Goal: Communication & Community: Answer question/provide support

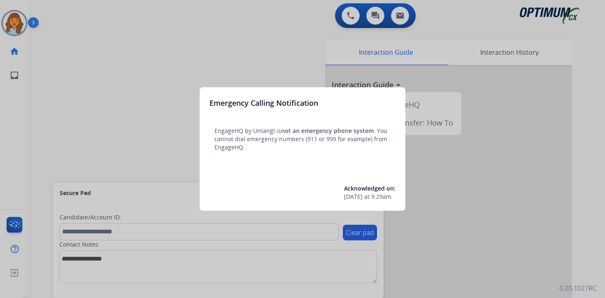
click at [66, 79] on div at bounding box center [302, 149] width 605 height 298
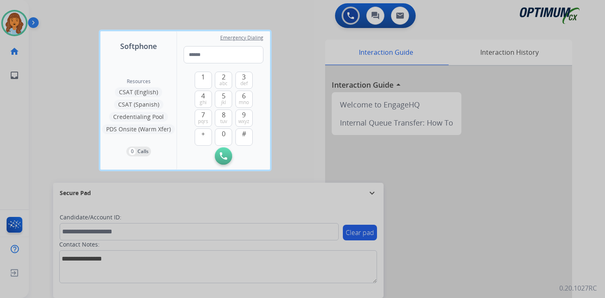
click at [32, 21] on div at bounding box center [302, 149] width 605 height 298
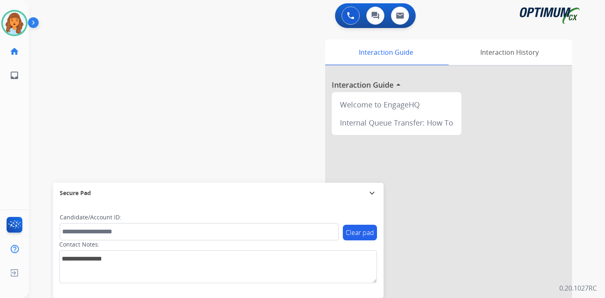
click at [33, 26] on img at bounding box center [35, 24] width 14 height 16
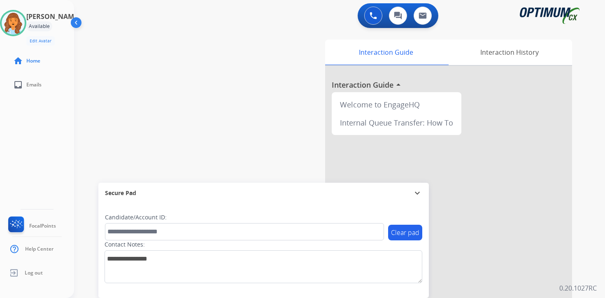
click at [25, 166] on div "[PERSON_NAME] Available Edit Avatar Agent: [PERSON_NAME] Profile: OCX Training …" at bounding box center [37, 149] width 74 height 298
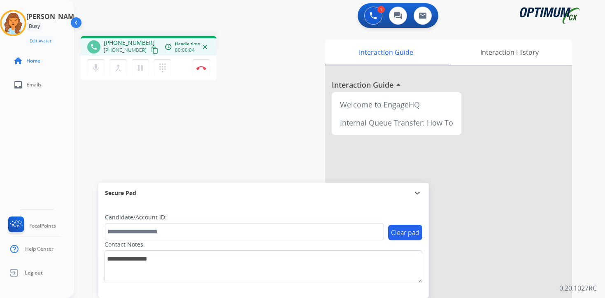
click at [151, 53] on mat-icon "content_copy" at bounding box center [154, 50] width 7 height 7
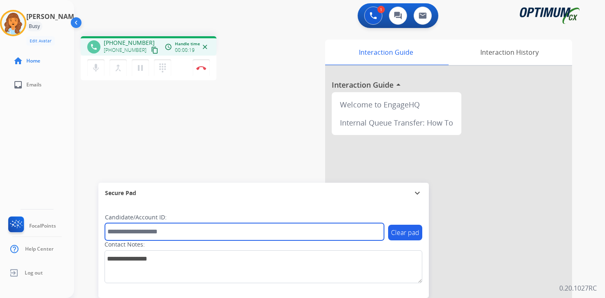
click at [177, 232] on input "text" at bounding box center [244, 231] width 279 height 17
type input "*******"
click at [187, 236] on input "*******" at bounding box center [244, 231] width 279 height 17
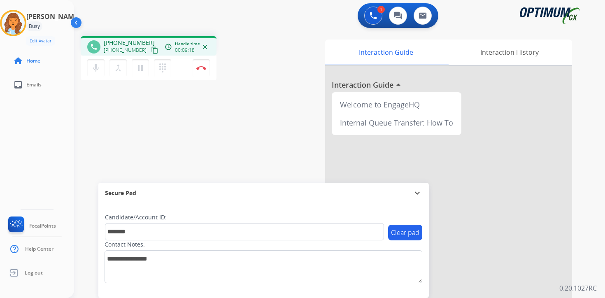
click at [593, 287] on p "0.20.1027RC" at bounding box center [578, 288] width 37 height 10
click at [340, 291] on div "Clear pad Candidate/Account ID: ******* Contact Notes:" at bounding box center [263, 250] width 331 height 95
click at [204, 70] on img at bounding box center [201, 68] width 10 height 4
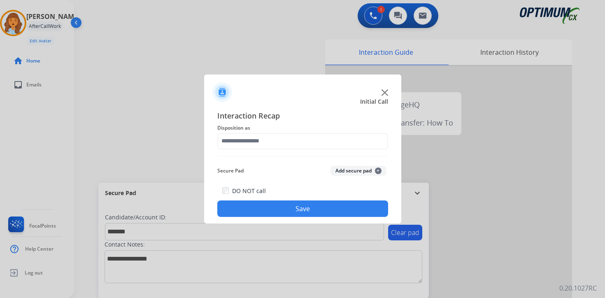
click at [374, 170] on button "Add secure pad +" at bounding box center [359, 171] width 56 height 10
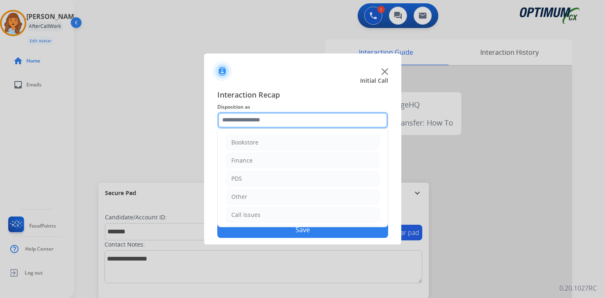
click at [235, 125] on input "text" at bounding box center [302, 120] width 171 height 16
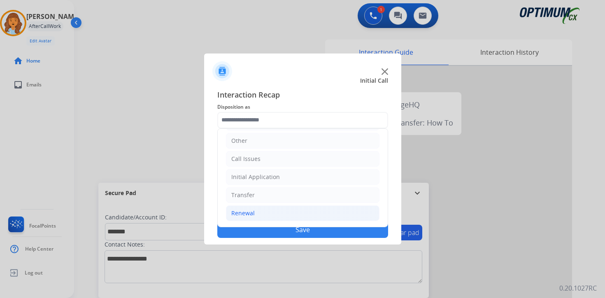
click at [246, 215] on div "Renewal" at bounding box center [242, 213] width 23 height 8
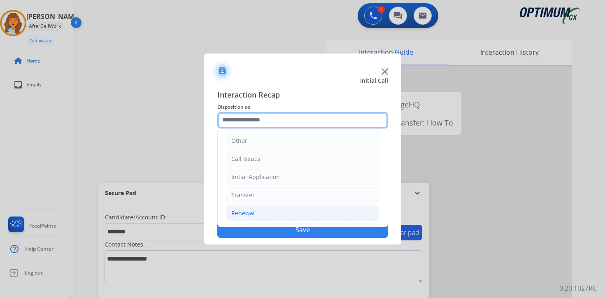
scroll to position [193, 0]
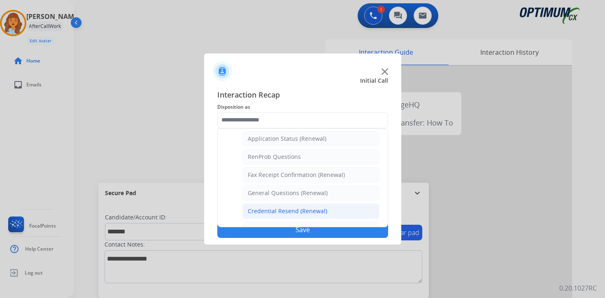
click at [256, 212] on div "Credential Resend (Renewal)" at bounding box center [287, 211] width 79 height 8
type input "**********"
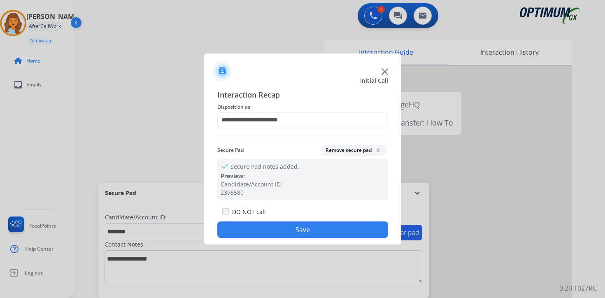
click at [252, 228] on button "Save" at bounding box center [302, 230] width 171 height 16
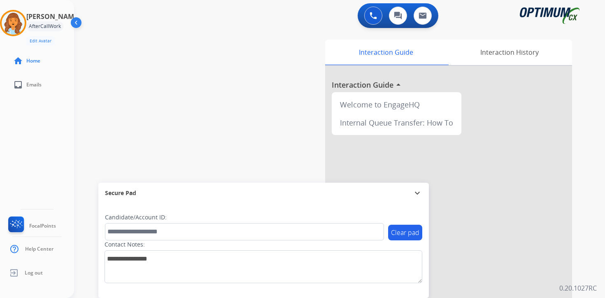
click at [207, 292] on div "Clear pad Candidate/Account ID: Contact Notes:" at bounding box center [263, 250] width 331 height 95
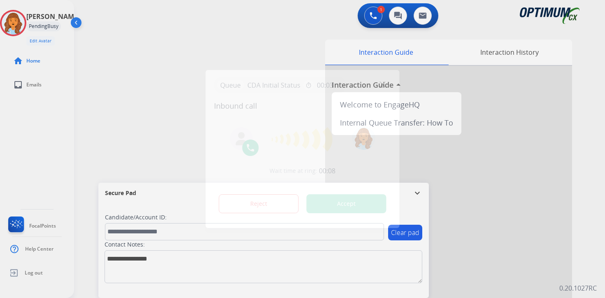
click at [401, 295] on div at bounding box center [302, 149] width 605 height 298
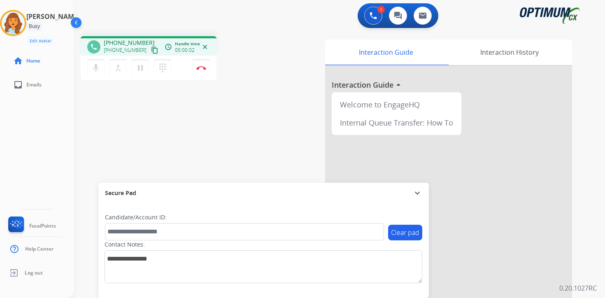
click at [151, 49] on mat-icon "content_copy" at bounding box center [154, 50] width 7 height 7
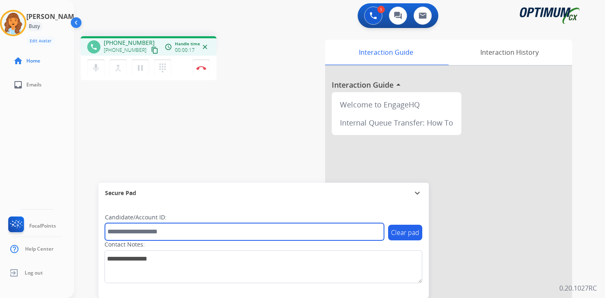
click at [149, 224] on input "text" at bounding box center [244, 231] width 279 height 17
type input "*******"
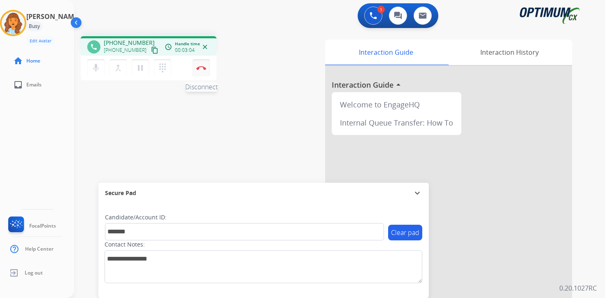
click at [204, 70] on img at bounding box center [201, 68] width 10 height 4
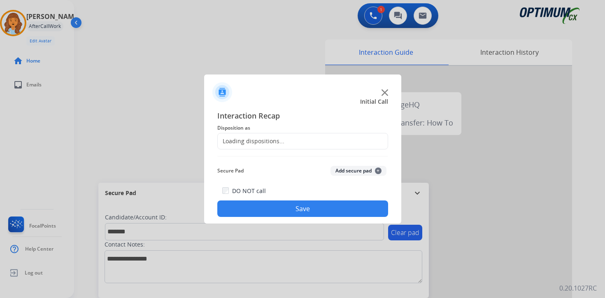
click at [379, 171] on span "+" at bounding box center [378, 171] width 7 height 7
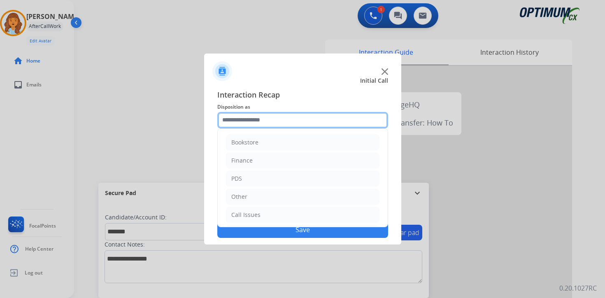
click at [259, 116] on input "text" at bounding box center [302, 120] width 171 height 16
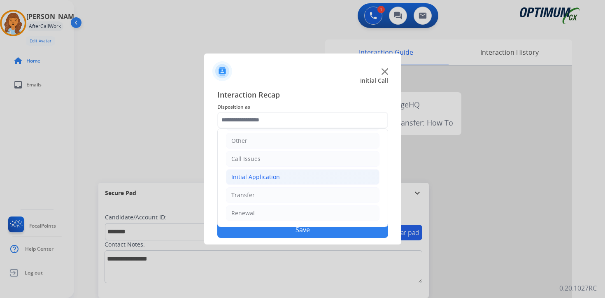
click at [268, 178] on div "Initial Application" at bounding box center [255, 177] width 49 height 8
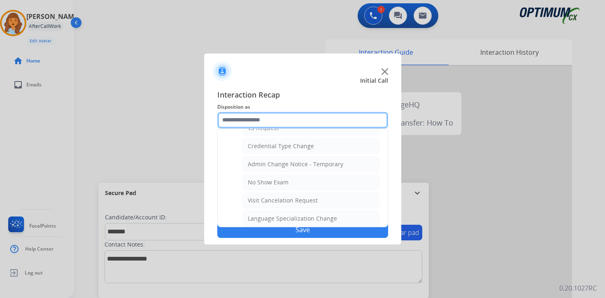
scroll to position [468, 0]
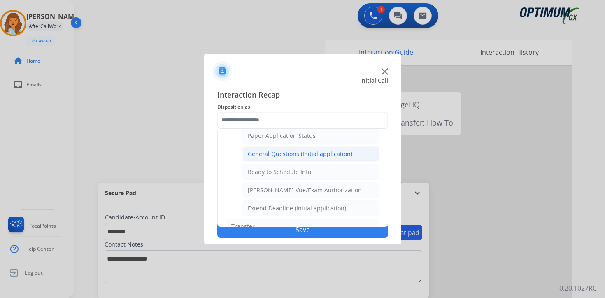
click at [278, 158] on div "General Questions (Initial application)" at bounding box center [300, 154] width 105 height 8
type input "**********"
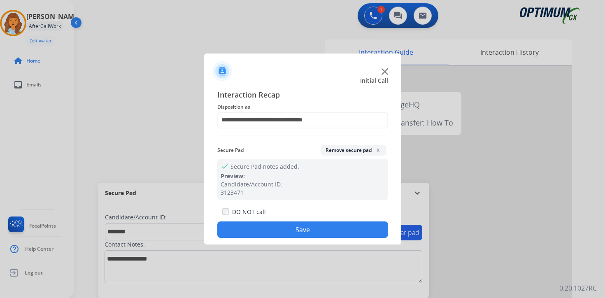
click at [292, 222] on button "Save" at bounding box center [302, 230] width 171 height 16
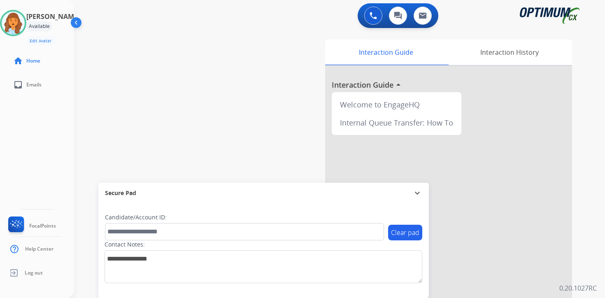
click at [602, 286] on div "0 Voice Interactions 0 Chat Interactions 0 Email Interactions swap_horiz Break …" at bounding box center [339, 149] width 531 height 298
click at [390, 297] on div "Clear pad Candidate/Account ID: Contact Notes:" at bounding box center [263, 250] width 331 height 95
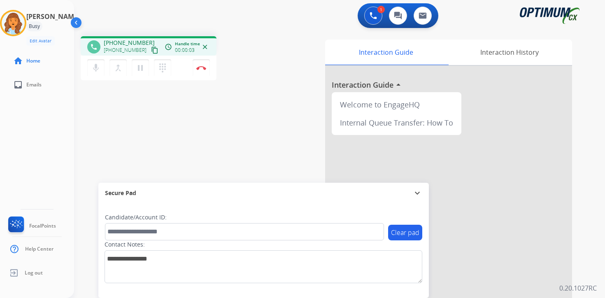
click at [151, 51] on mat-icon "content_copy" at bounding box center [154, 50] width 7 height 7
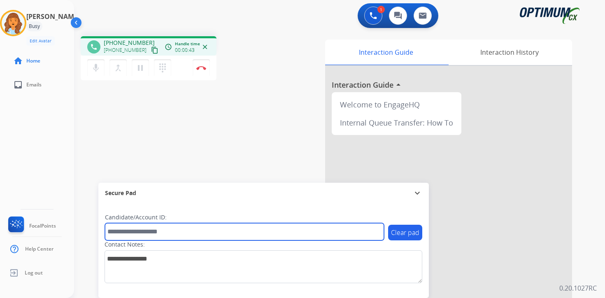
click at [166, 230] on input "text" at bounding box center [244, 231] width 279 height 17
type input "*******"
click at [181, 235] on input "*******" at bounding box center [244, 231] width 279 height 17
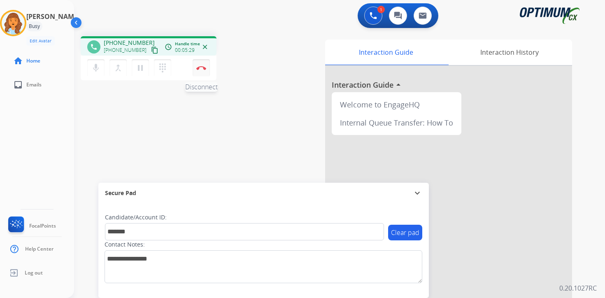
click at [204, 65] on button "Disconnect" at bounding box center [201, 67] width 17 height 17
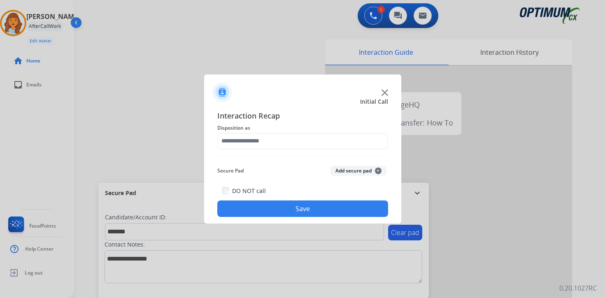
click at [378, 178] on div "Secure Pad Add secure pad +" at bounding box center [302, 171] width 171 height 16
click at [374, 168] on button "Add secure pad +" at bounding box center [359, 171] width 56 height 10
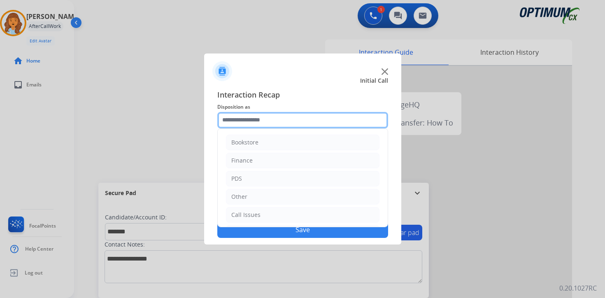
click at [267, 117] on input "text" at bounding box center [302, 120] width 171 height 16
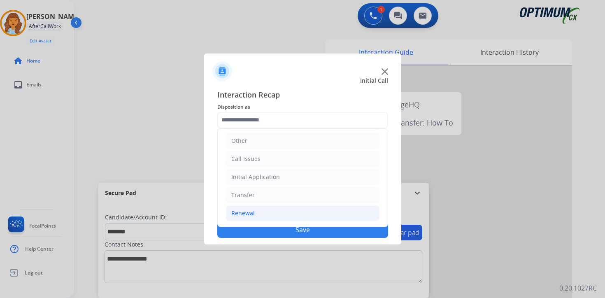
click at [253, 216] on div "Renewal" at bounding box center [242, 213] width 23 height 8
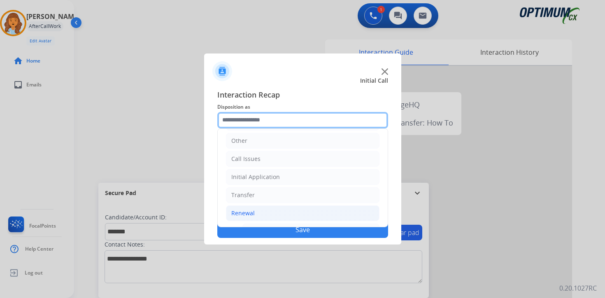
scroll to position [193, 0]
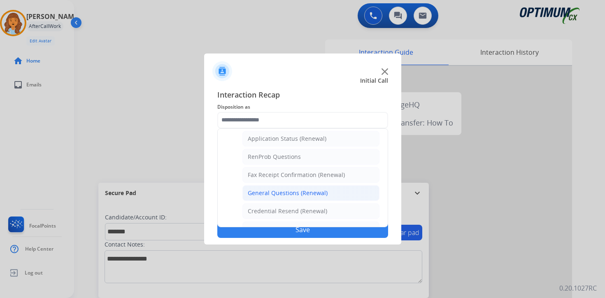
click at [271, 196] on div "General Questions (Renewal)" at bounding box center [288, 193] width 80 height 8
type input "**********"
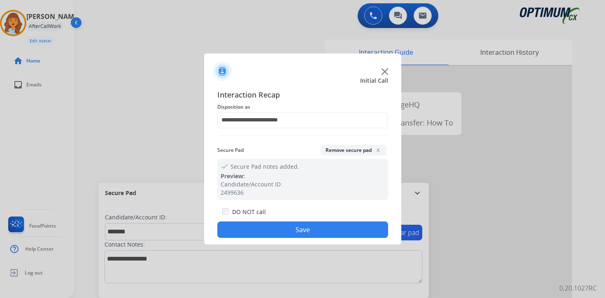
click at [274, 228] on button "Save" at bounding box center [302, 230] width 171 height 16
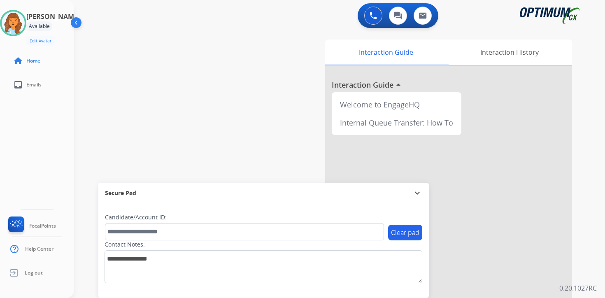
click at [392, 289] on div "Clear pad Candidate/Account ID: Contact Notes:" at bounding box center [263, 250] width 331 height 95
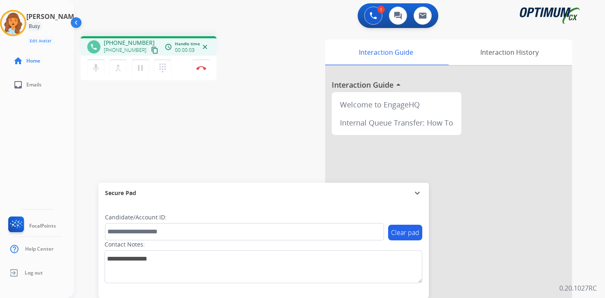
click at [151, 50] on mat-icon "content_copy" at bounding box center [154, 50] width 7 height 7
drag, startPoint x: 203, startPoint y: 292, endPoint x: 234, endPoint y: 297, distance: 31.7
click at [203, 292] on div "Clear pad Candidate/Account ID: Contact Notes:" at bounding box center [263, 250] width 331 height 95
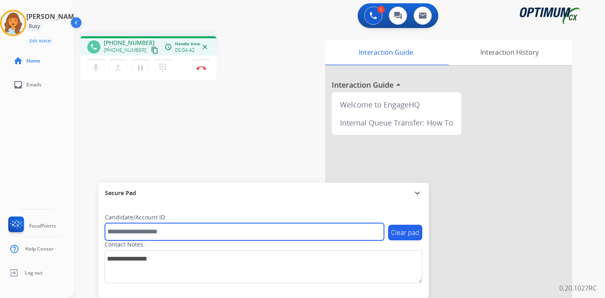
click at [139, 232] on input "text" at bounding box center [244, 231] width 279 height 17
type input "*******"
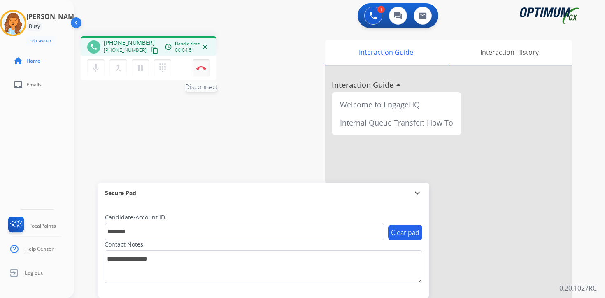
click at [205, 68] on img at bounding box center [201, 68] width 10 height 4
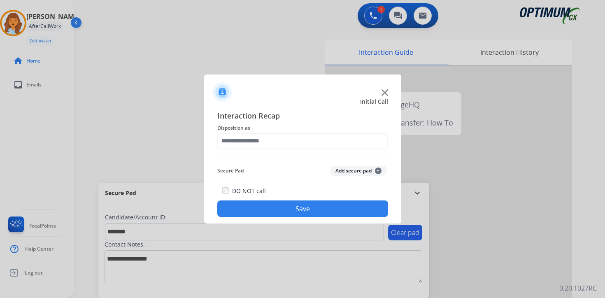
click at [378, 173] on span "+" at bounding box center [378, 171] width 7 height 7
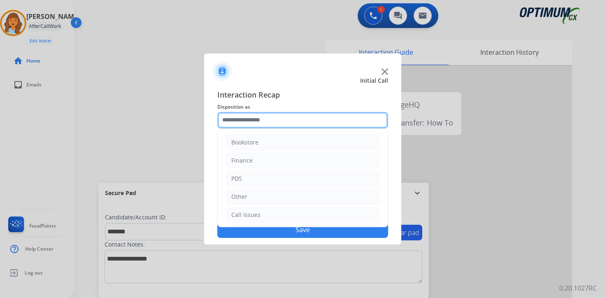
click at [259, 122] on input "text" at bounding box center [302, 120] width 171 height 16
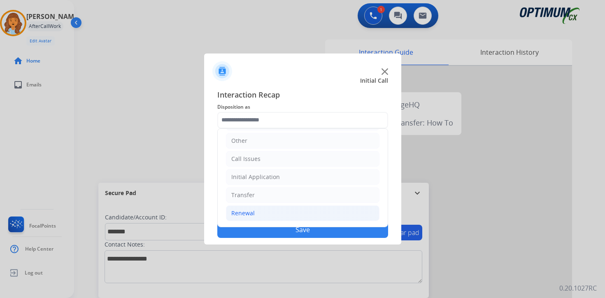
click at [263, 210] on li "Renewal" at bounding box center [303, 213] width 154 height 16
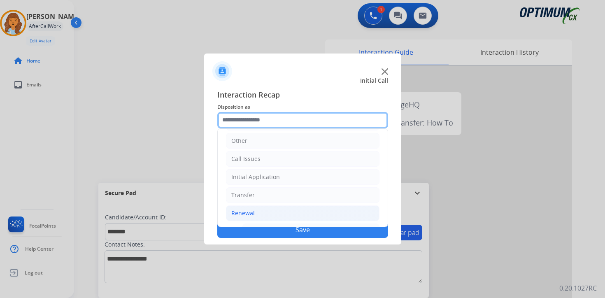
scroll to position [193, 0]
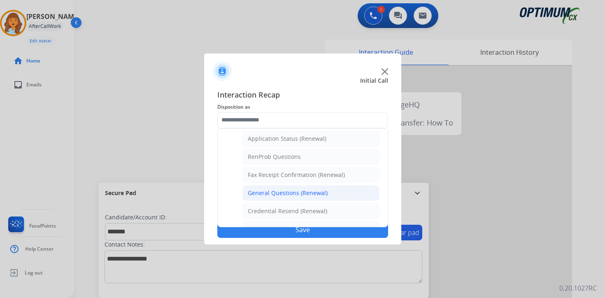
click at [263, 197] on li "General Questions (Renewal)" at bounding box center [311, 193] width 137 height 16
type input "**********"
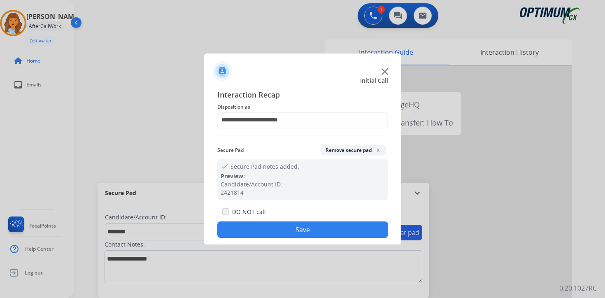
click at [248, 238] on div "DO NOT call Save" at bounding box center [302, 222] width 171 height 31
click at [294, 226] on button "Save" at bounding box center [302, 230] width 171 height 16
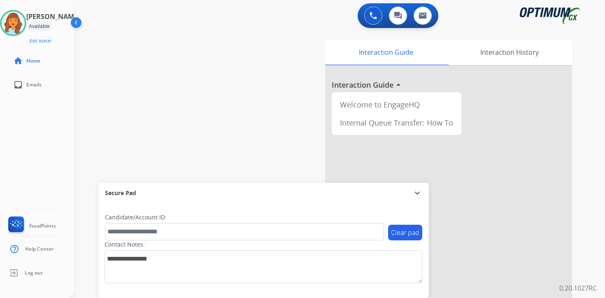
click at [373, 292] on div "Clear pad Candidate/Account ID: Contact Notes:" at bounding box center [263, 250] width 331 height 95
click at [16, 21] on img at bounding box center [13, 23] width 23 height 23
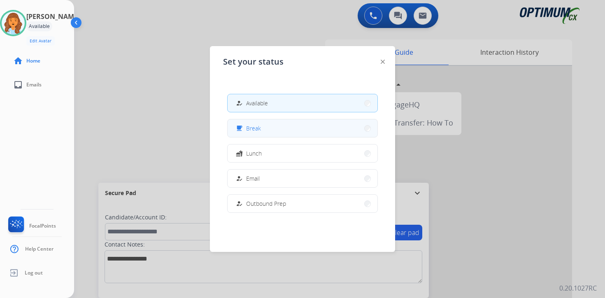
click at [266, 127] on button "free_breakfast Break" at bounding box center [303, 128] width 150 height 18
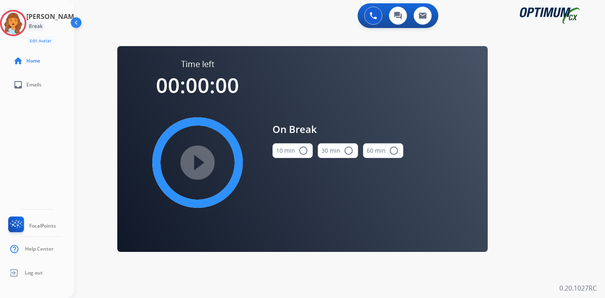
click at [588, 169] on div "0 Voice Interactions 0 Chat Interactions 0 Email Interactions swap_horiz Break …" at bounding box center [339, 149] width 531 height 298
click at [13, 23] on img at bounding box center [13, 23] width 23 height 23
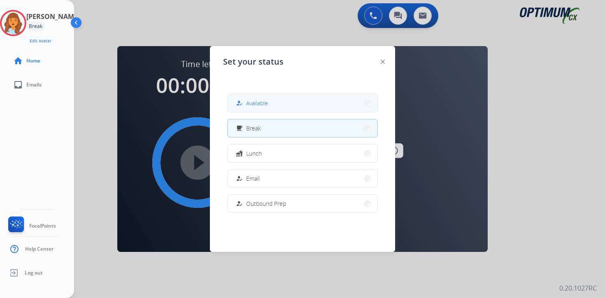
click at [271, 110] on button "how_to_reg Available" at bounding box center [303, 103] width 150 height 18
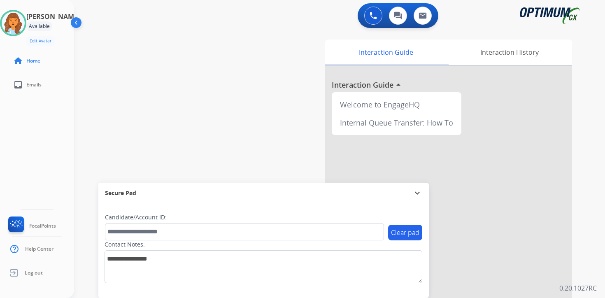
click at [598, 244] on div "0 Voice Interactions 0 Chat Interactions 0 Email Interactions swap_horiz Break …" at bounding box center [339, 149] width 531 height 298
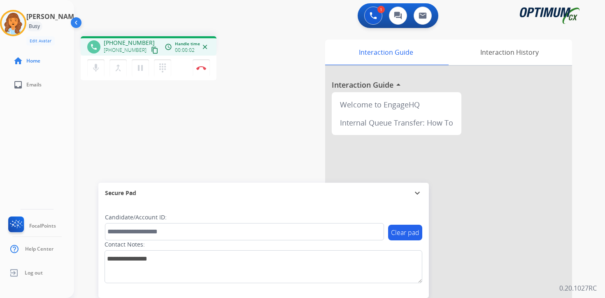
click at [107, 291] on div "Clear pad Candidate/Account ID: Contact Notes:" at bounding box center [263, 250] width 331 height 95
click at [151, 49] on mat-icon "content_copy" at bounding box center [154, 50] width 7 height 7
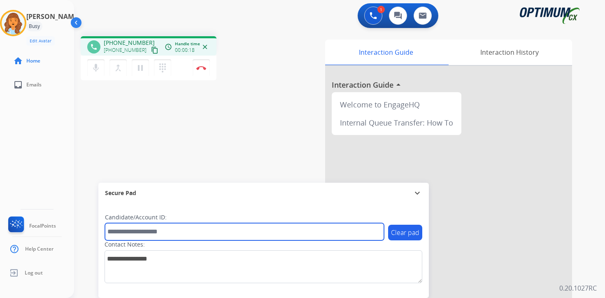
click at [192, 227] on input "text" at bounding box center [244, 231] width 279 height 17
type input "*******"
click at [142, 227] on input "*******" at bounding box center [244, 231] width 279 height 17
click at [167, 233] on input "*******" at bounding box center [244, 231] width 279 height 17
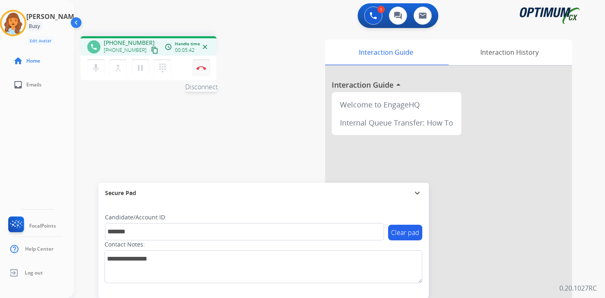
click at [206, 69] on img at bounding box center [201, 68] width 10 height 4
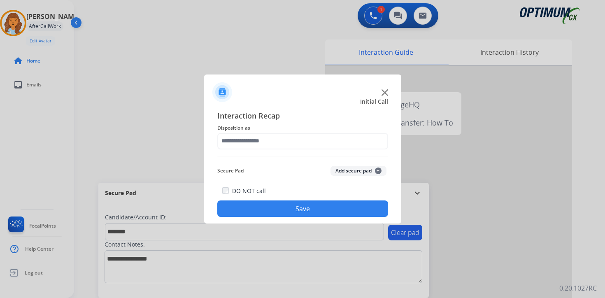
click at [374, 172] on button "Add secure pad +" at bounding box center [359, 171] width 56 height 10
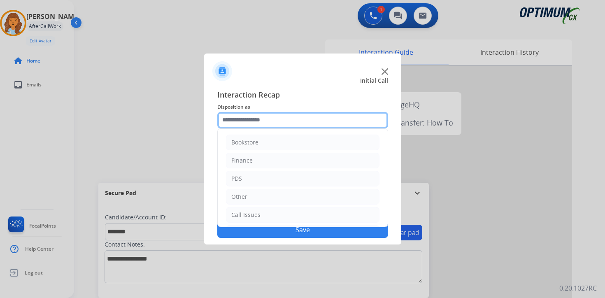
click at [267, 120] on input "text" at bounding box center [302, 120] width 171 height 16
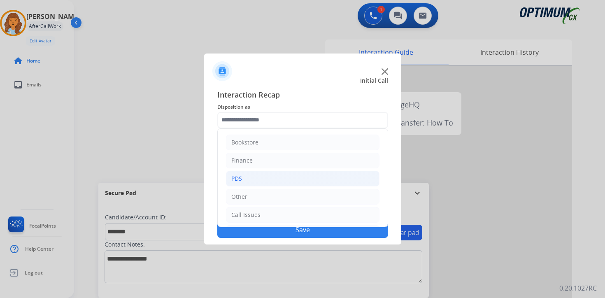
click at [248, 176] on li "PDS" at bounding box center [303, 179] width 154 height 16
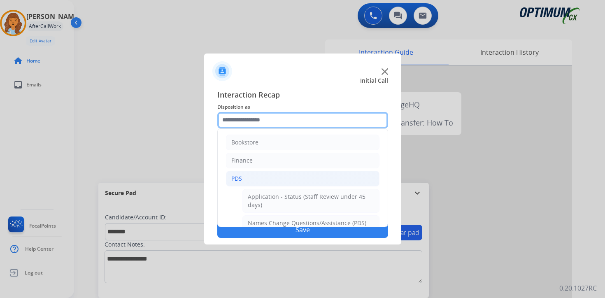
scroll to position [137, 0]
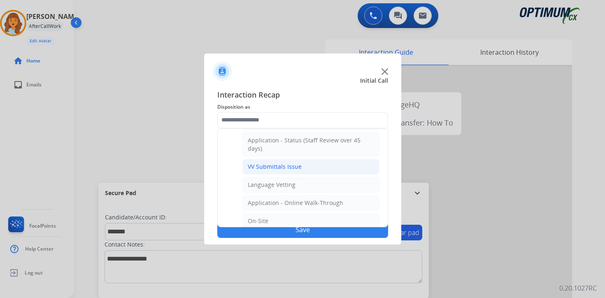
click at [255, 170] on div "VV Submittals Issue" at bounding box center [275, 167] width 54 height 8
type input "**********"
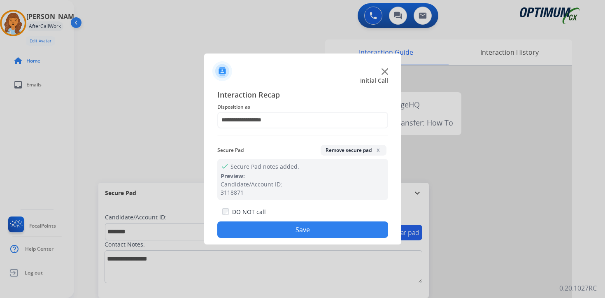
click at [257, 231] on button "Save" at bounding box center [302, 230] width 171 height 16
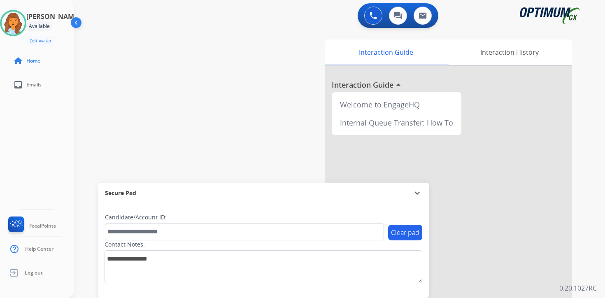
click at [214, 289] on div "Clear pad Candidate/Account ID: Contact Notes:" at bounding box center [263, 250] width 331 height 95
click at [589, 239] on div "0 Voice Interactions 0 Chat Interactions 0 Email Interactions swap_horiz Break …" at bounding box center [339, 149] width 531 height 298
click at [395, 290] on div "Clear pad Candidate/Account ID: Contact Notes:" at bounding box center [263, 250] width 331 height 95
click at [410, 293] on div "Clear pad Candidate/Account ID: Contact Notes:" at bounding box center [263, 250] width 331 height 95
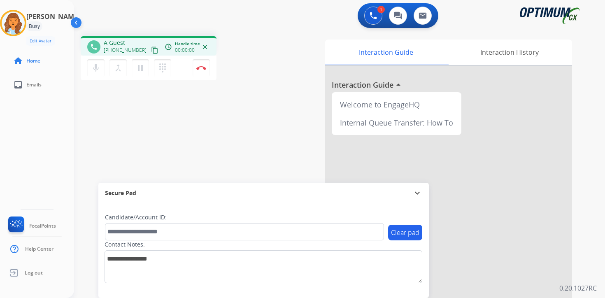
drag, startPoint x: 409, startPoint y: 291, endPoint x: 403, endPoint y: 287, distance: 7.1
click at [409, 291] on div "Clear pad Candidate/Account ID: Contact Notes:" at bounding box center [263, 250] width 331 height 95
click at [151, 49] on mat-icon "content_copy" at bounding box center [154, 50] width 7 height 7
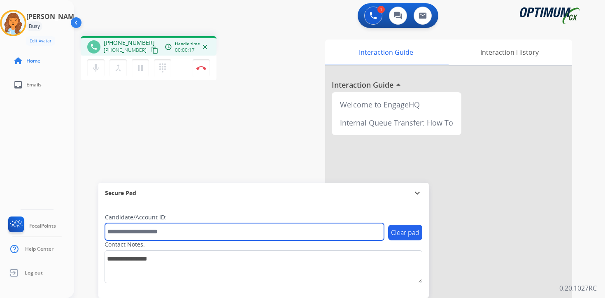
click at [194, 231] on input "text" at bounding box center [244, 231] width 279 height 17
type input "*******"
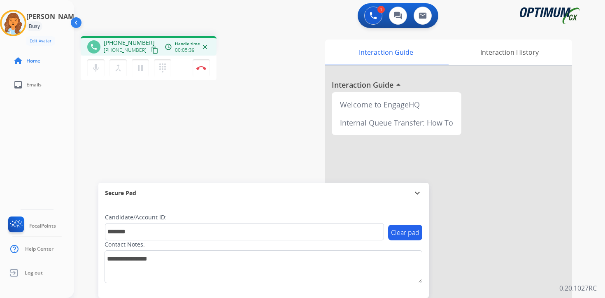
click at [203, 297] on div "Clear pad Candidate/Account ID: ******* Contact Notes:" at bounding box center [263, 250] width 331 height 95
click at [202, 67] on img at bounding box center [201, 68] width 10 height 4
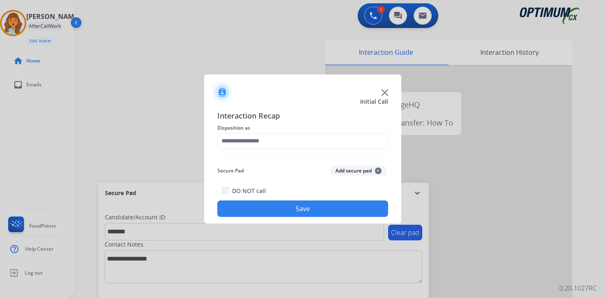
click at [371, 169] on button "Add secure pad +" at bounding box center [359, 171] width 56 height 10
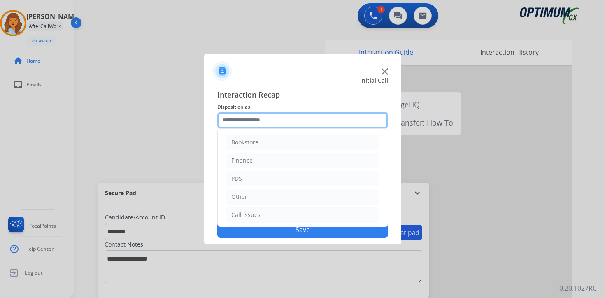
click at [257, 125] on input "text" at bounding box center [302, 120] width 171 height 16
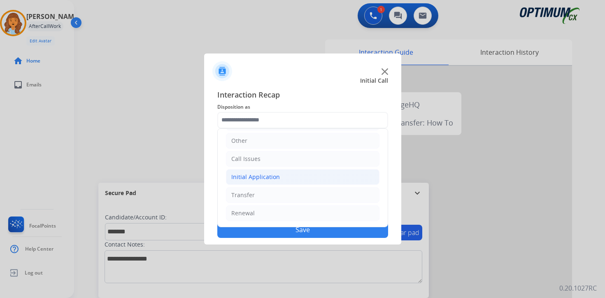
click at [260, 177] on div "Initial Application" at bounding box center [255, 177] width 49 height 8
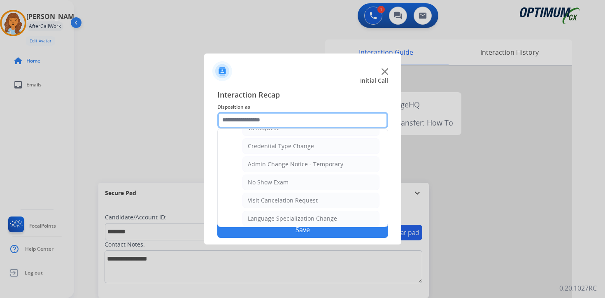
scroll to position [468, 0]
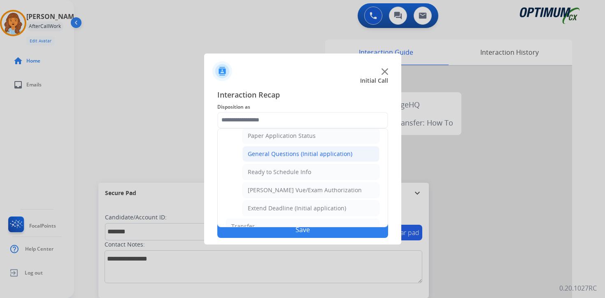
click at [261, 156] on div "General Questions (Initial application)" at bounding box center [300, 154] width 105 height 8
type input "**********"
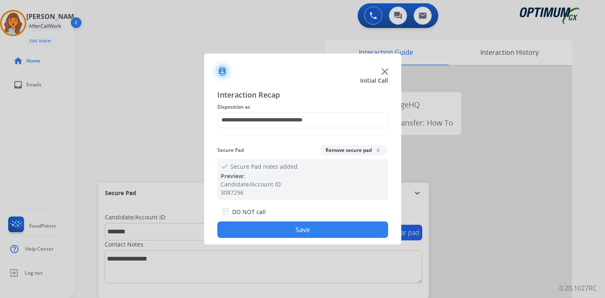
click at [251, 233] on button "Save" at bounding box center [302, 230] width 171 height 16
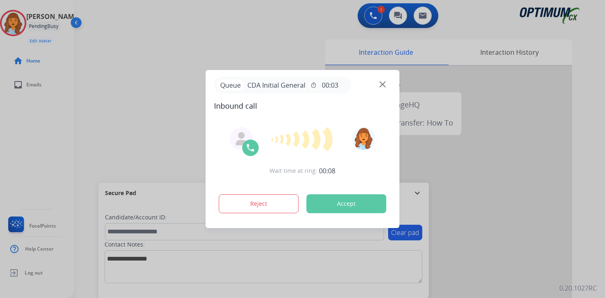
drag, startPoint x: 340, startPoint y: 293, endPoint x: 30, endPoint y: 7, distance: 422.0
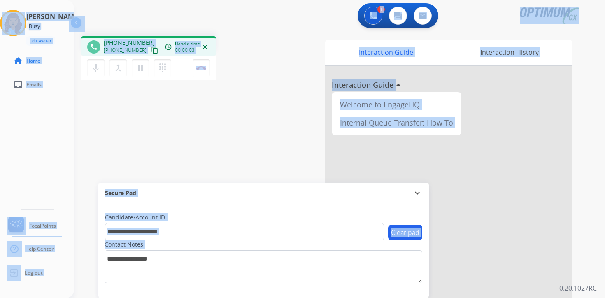
click at [143, 118] on div "phone [PHONE_NUMBER] [PHONE_NUMBER] content_copy access_time Call metrics Queue…" at bounding box center [329, 201] width 511 height 343
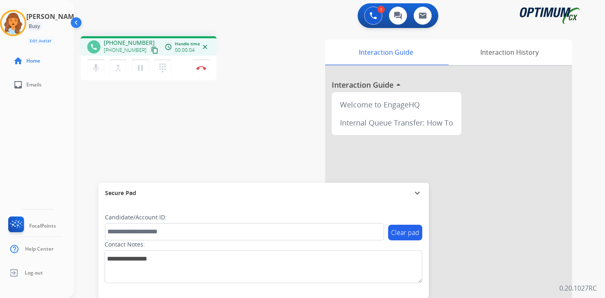
click at [151, 49] on mat-icon "content_copy" at bounding box center [154, 50] width 7 height 7
click at [142, 68] on mat-icon "pause" at bounding box center [140, 68] width 10 height 10
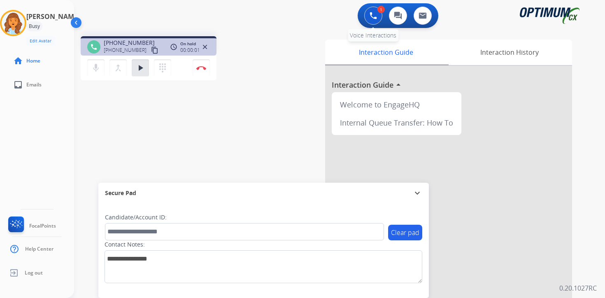
click at [376, 12] on button at bounding box center [373, 16] width 18 height 18
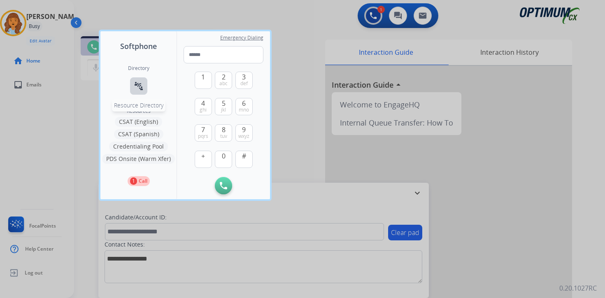
click at [142, 82] on mat-icon "connect_without_contact" at bounding box center [139, 86] width 10 height 10
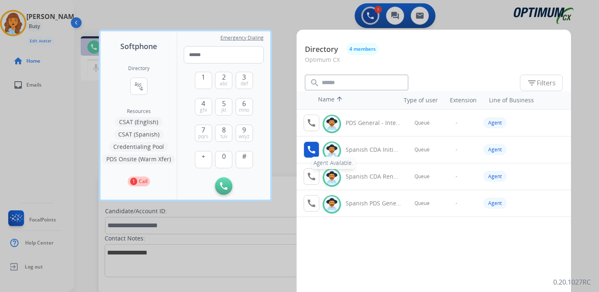
click at [314, 149] on mat-icon "call" at bounding box center [311, 150] width 10 height 10
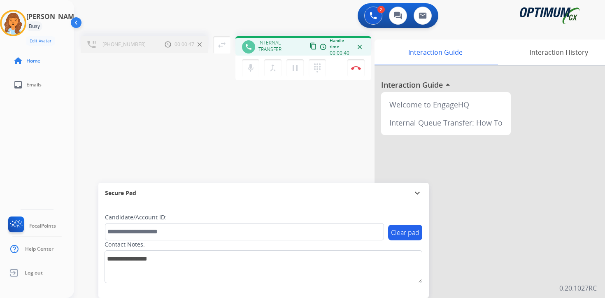
click at [202, 136] on div "[PHONE_NUMBER] Call metrics Hold 00:00:47 00:00:47 swap_horiz Break voice bridg…" at bounding box center [329, 201] width 511 height 343
click at [273, 74] on button "merge_type Bridge" at bounding box center [272, 67] width 17 height 17
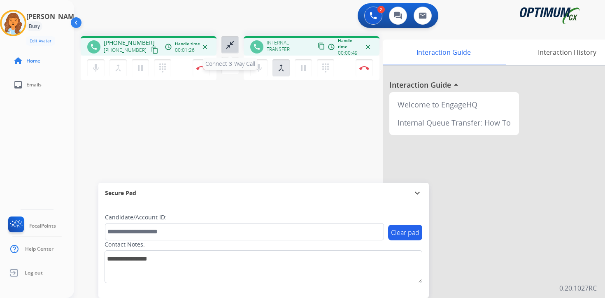
click at [235, 48] on button "close_fullscreen Connect 3-Way Call" at bounding box center [230, 44] width 17 height 17
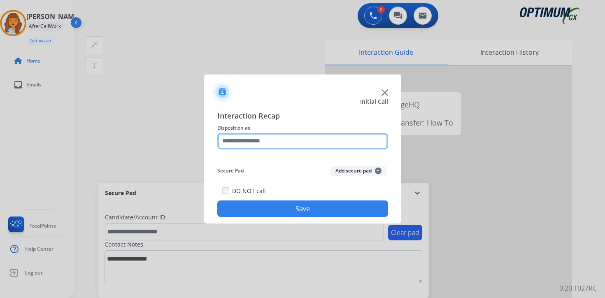
click at [303, 136] on input "text" at bounding box center [302, 141] width 171 height 16
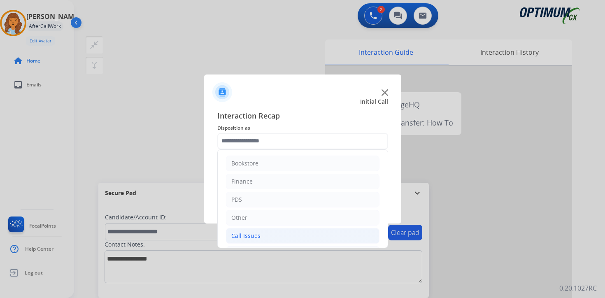
click at [257, 232] on div "Call Issues" at bounding box center [245, 236] width 29 height 8
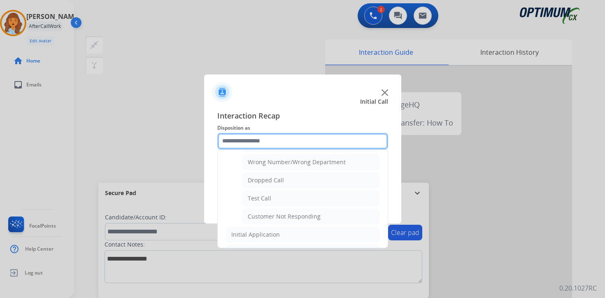
scroll to position [97, 0]
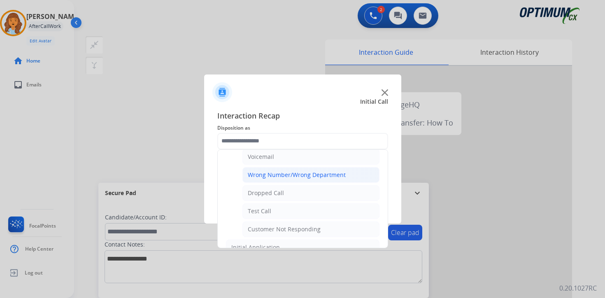
click at [306, 172] on div "Wrong Number/Wrong Department" at bounding box center [297, 175] width 98 height 8
type input "**********"
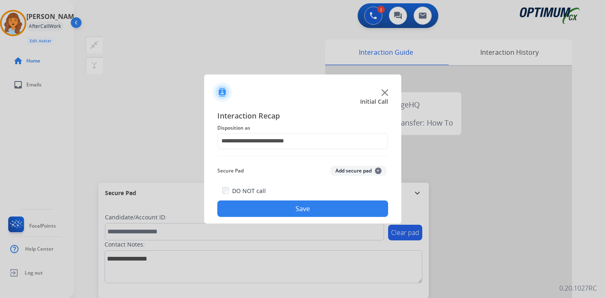
click at [304, 207] on button "Save" at bounding box center [302, 209] width 171 height 16
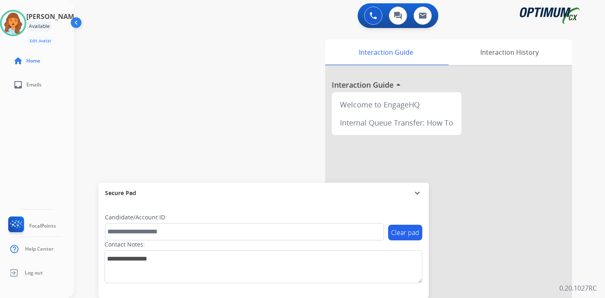
click at [593, 287] on p "0.20.1027RC" at bounding box center [578, 288] width 37 height 10
click at [594, 267] on div "0 Voice Interactions 0 Chat Interactions 0 Email Interactions swap_horiz Break …" at bounding box center [339, 149] width 531 height 298
click at [15, 26] on img at bounding box center [13, 23] width 23 height 23
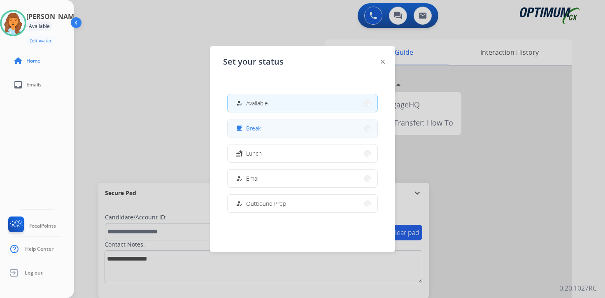
click at [257, 133] on button "free_breakfast Break" at bounding box center [303, 128] width 150 height 18
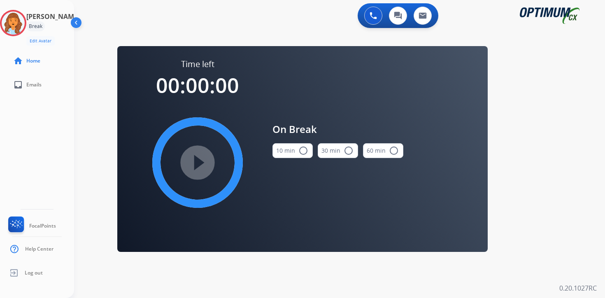
drag, startPoint x: 586, startPoint y: 251, endPoint x: 177, endPoint y: 106, distance: 433.9
click at [584, 251] on div "0 Voice Interactions 0 Chat Interactions 0 Email Interactions swap_horiz Break …" at bounding box center [339, 149] width 531 height 298
click at [24, 22] on img at bounding box center [13, 23] width 23 height 23
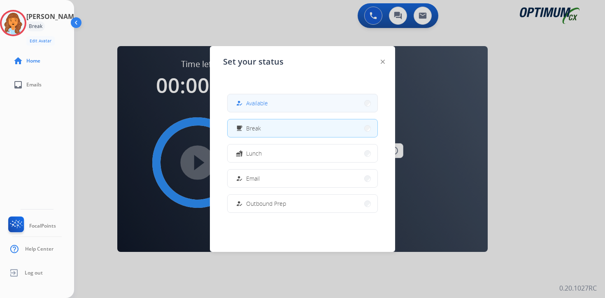
click at [245, 103] on div "how_to_reg" at bounding box center [240, 103] width 12 height 10
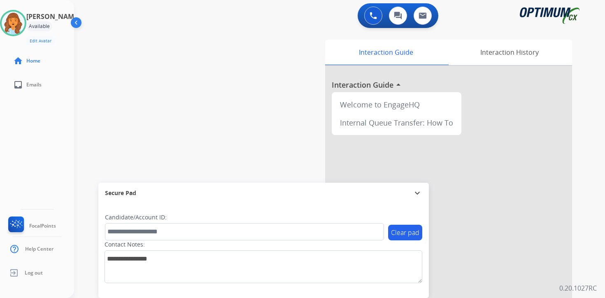
click at [602, 265] on div "0 Voice Interactions 0 Chat Interactions 0 Email Interactions swap_horiz Break …" at bounding box center [339, 149] width 531 height 298
click at [603, 252] on div "0 Voice Interactions 0 Chat Interactions 0 Email Interactions swap_horiz Break …" at bounding box center [339, 149] width 531 height 298
click at [597, 272] on div "0 Voice Interactions 0 Chat Interactions 0 Email Interactions swap_horiz Break …" at bounding box center [339, 149] width 531 height 298
click at [599, 203] on div "0 Voice Interactions 0 Chat Interactions 0 Email Interactions swap_horiz Break …" at bounding box center [339, 149] width 531 height 298
click at [589, 278] on div "0 Voice Interactions 0 Chat Interactions 0 Email Interactions swap_horiz Break …" at bounding box center [339, 149] width 531 height 298
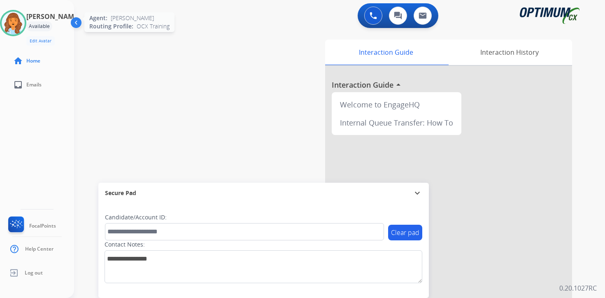
click at [21, 19] on img at bounding box center [13, 23] width 23 height 23
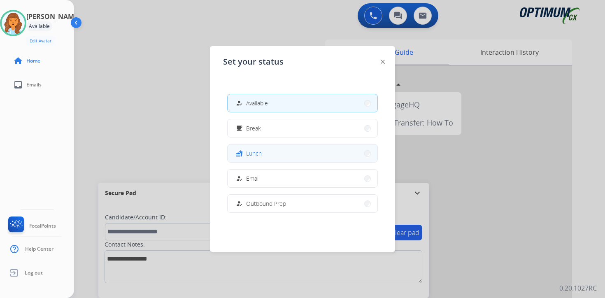
click at [256, 147] on button "fastfood Lunch" at bounding box center [303, 154] width 150 height 18
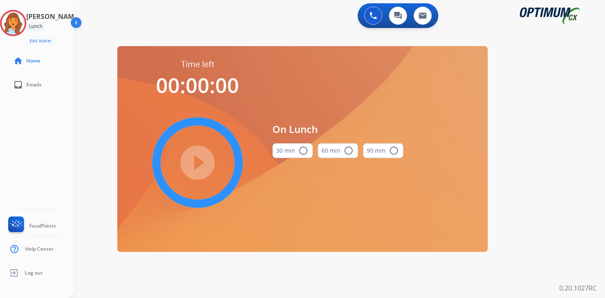
click at [570, 234] on div "0 Voice Interactions 0 Chat Interactions 0 Email Interactions swap_horiz Break …" at bounding box center [339, 149] width 531 height 298
click at [20, 22] on img at bounding box center [13, 23] width 23 height 23
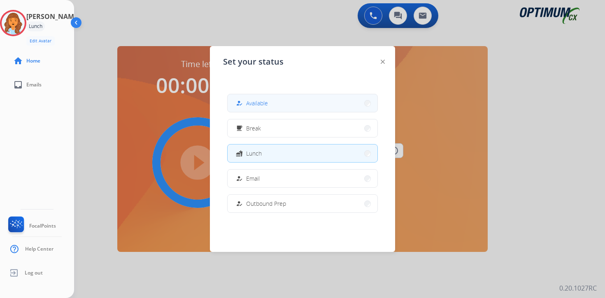
click at [268, 102] on span "Available" at bounding box center [257, 103] width 22 height 9
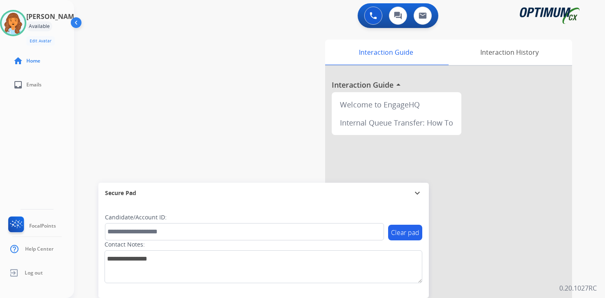
click at [587, 238] on div "0 Voice Interactions 0 Chat Interactions 0 Email Interactions swap_horiz Break …" at bounding box center [339, 149] width 531 height 298
drag, startPoint x: 582, startPoint y: 258, endPoint x: 544, endPoint y: 265, distance: 39.3
click at [582, 258] on div "Interaction Guide Interaction History Interaction Guide arrow_drop_up Welcome t…" at bounding box center [436, 204] width 299 height 337
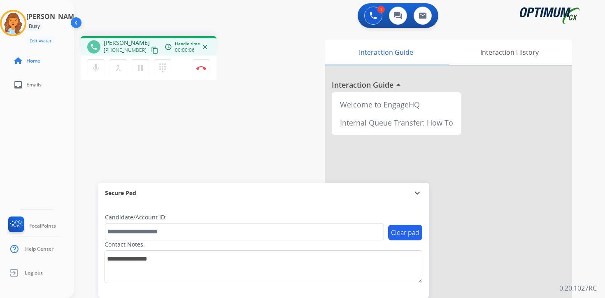
click at [151, 51] on mat-icon "content_copy" at bounding box center [154, 50] width 7 height 7
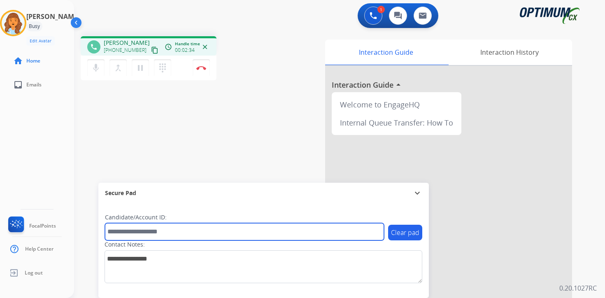
click at [166, 234] on input "text" at bounding box center [244, 231] width 279 height 17
type input "*******"
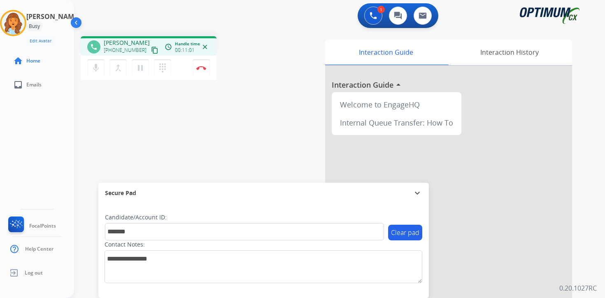
click at [357, 294] on div "Clear pad Candidate/Account ID: ******* Contact Notes:" at bounding box center [263, 250] width 331 height 95
click at [404, 296] on div "Clear pad Candidate/Account ID: ******* Contact Notes:" at bounding box center [263, 250] width 331 height 95
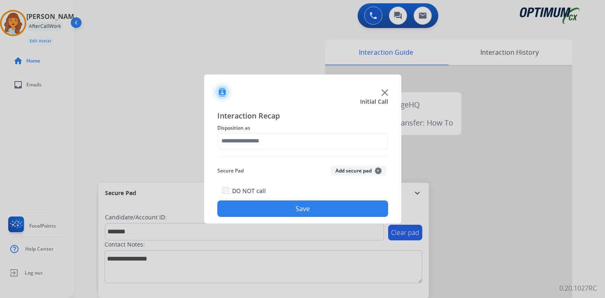
click at [379, 170] on span "+" at bounding box center [378, 171] width 7 height 7
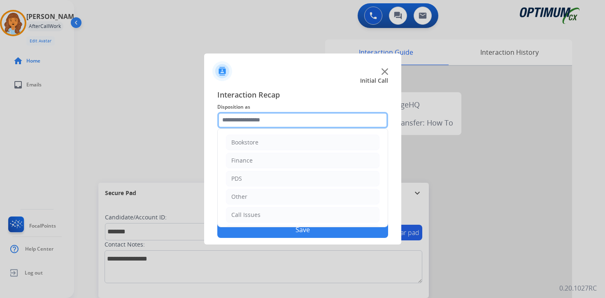
click at [263, 120] on input "text" at bounding box center [302, 120] width 171 height 16
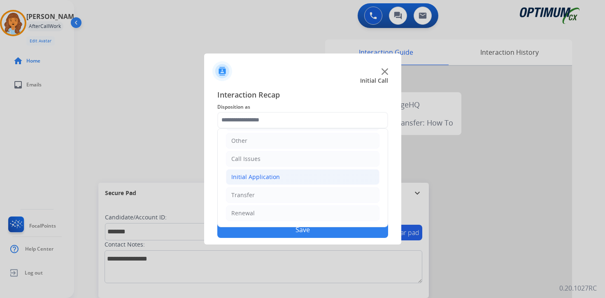
click at [242, 172] on li "Initial Application" at bounding box center [303, 177] width 154 height 16
click at [262, 197] on div "Credential Resend (Initial application)" at bounding box center [300, 195] width 104 height 8
type input "**********"
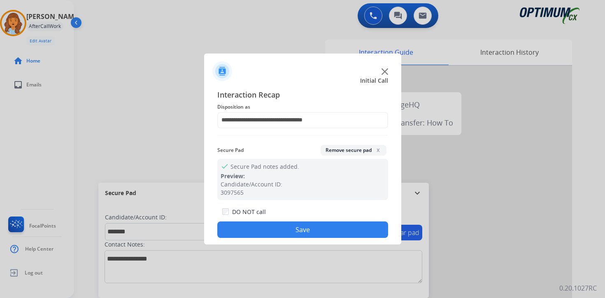
click at [277, 231] on button "Save" at bounding box center [302, 230] width 171 height 16
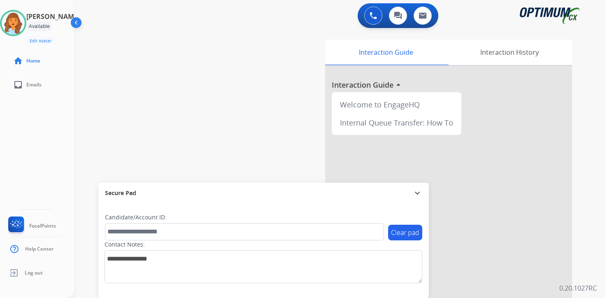
click at [422, 288] on div "Clear pad Candidate/Account ID: Contact Notes:" at bounding box center [263, 250] width 331 height 95
click at [331, 292] on div "Clear pad Candidate/Account ID: Contact Notes:" at bounding box center [263, 250] width 331 height 95
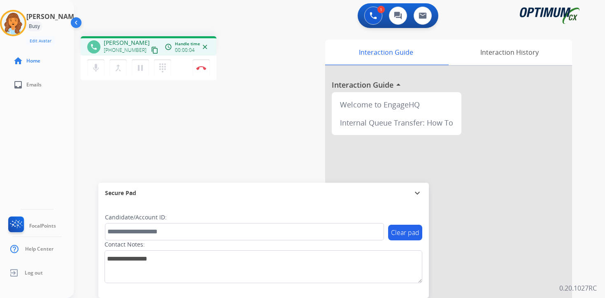
click at [151, 50] on mat-icon "content_copy" at bounding box center [154, 50] width 7 height 7
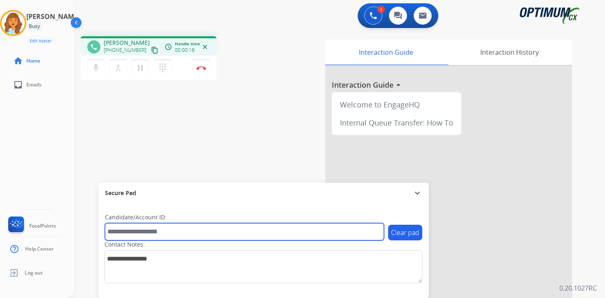
click at [139, 231] on input "text" at bounding box center [244, 231] width 279 height 17
type input "*******"
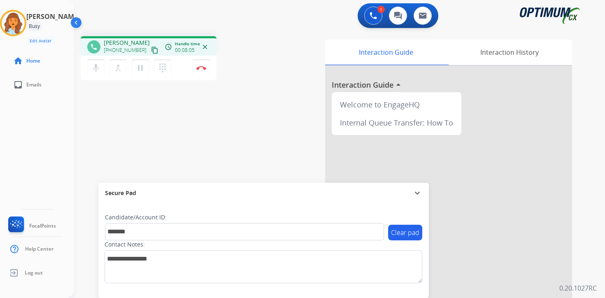
click at [589, 264] on div "1 Voice Interactions 0 Chat Interactions 0 Email Interactions phone [PERSON_NAM…" at bounding box center [339, 149] width 531 height 298
click at [142, 72] on mat-icon "pause" at bounding box center [140, 68] width 10 height 10
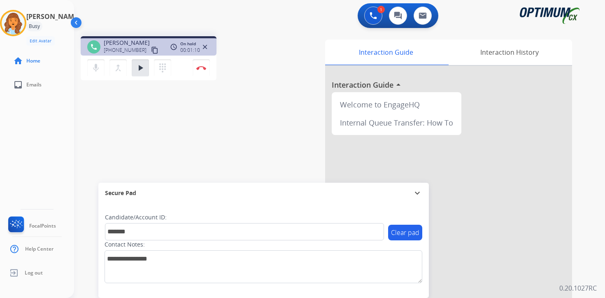
click at [589, 236] on div "1 Voice Interactions 0 Chat Interactions 0 Email Interactions phone [PERSON_NAM…" at bounding box center [339, 149] width 531 height 298
click at [139, 68] on mat-icon "play_arrow" at bounding box center [140, 68] width 10 height 10
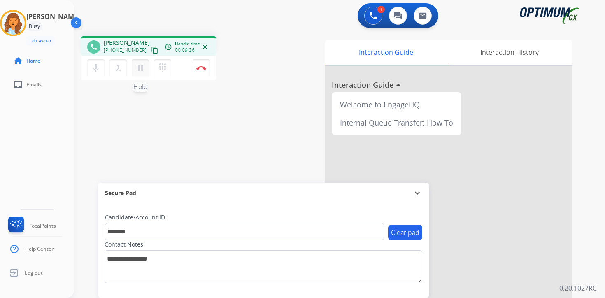
click at [144, 72] on mat-icon "pause" at bounding box center [140, 68] width 10 height 10
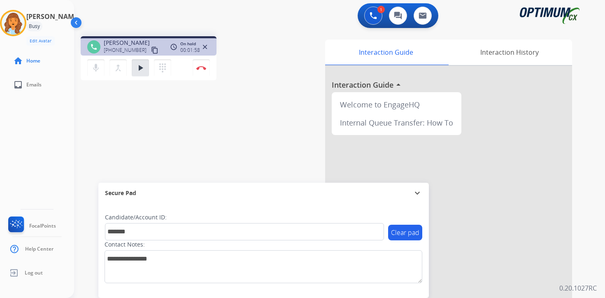
click at [588, 221] on div "1 Voice Interactions 0 Chat Interactions 0 Email Interactions phone [PERSON_NAM…" at bounding box center [339, 149] width 531 height 298
click at [144, 64] on mat-icon "play_arrow" at bounding box center [140, 68] width 10 height 10
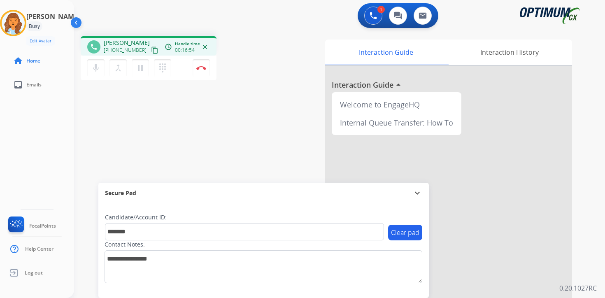
click at [578, 255] on div "Interaction Guide Interaction History Interaction Guide arrow_drop_up Welcome t…" at bounding box center [436, 204] width 299 height 337
click at [205, 71] on button "Disconnect" at bounding box center [201, 67] width 17 height 17
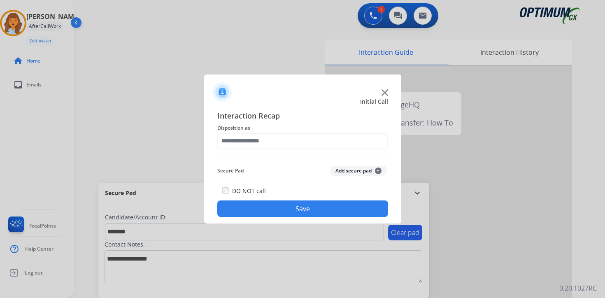
click at [375, 166] on div "Secure Pad Add secure pad +" at bounding box center [302, 171] width 171 height 16
click at [377, 166] on button "Add secure pad +" at bounding box center [359, 171] width 56 height 10
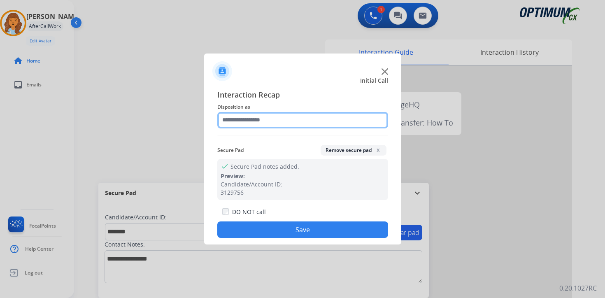
click at [266, 124] on input "text" at bounding box center [302, 120] width 171 height 16
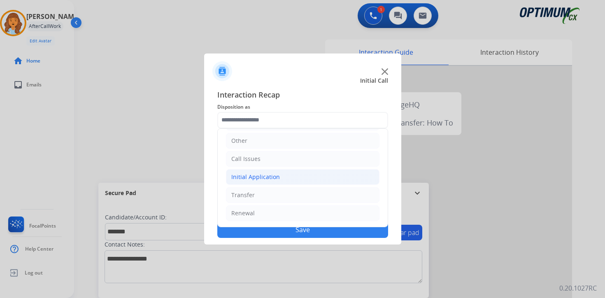
click at [264, 174] on div "Initial Application" at bounding box center [255, 177] width 49 height 8
click at [270, 197] on div "Credential Resend (Initial application)" at bounding box center [300, 195] width 104 height 8
type input "**********"
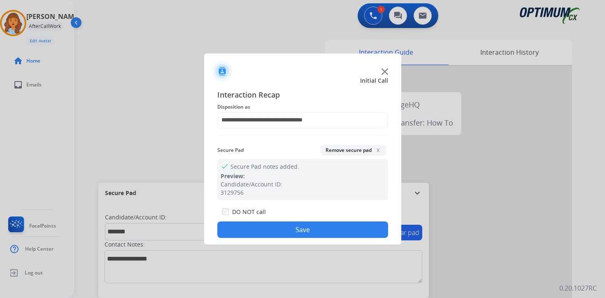
click at [279, 223] on button "Save" at bounding box center [302, 230] width 171 height 16
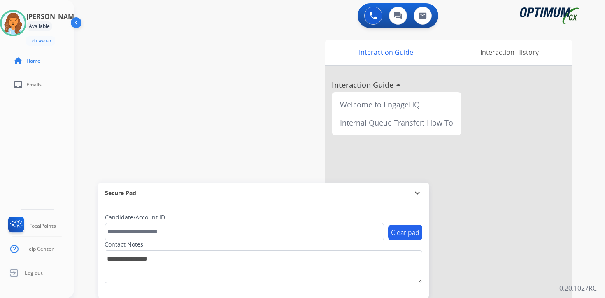
click at [580, 268] on div "Interaction Guide Interaction History Interaction Guide arrow_drop_up Welcome t…" at bounding box center [436, 204] width 299 height 337
click at [598, 221] on div "0 Voice Interactions 0 Chat Interactions 0 Email Interactions swap_horiz Break …" at bounding box center [339, 149] width 531 height 298
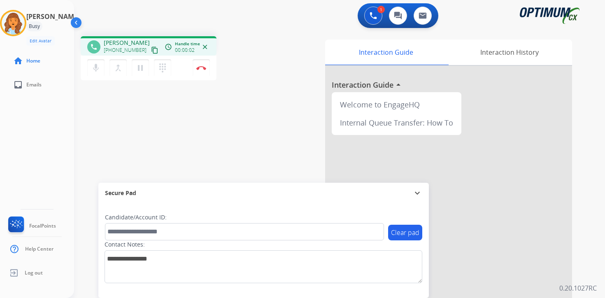
click at [151, 51] on mat-icon "content_copy" at bounding box center [154, 50] width 7 height 7
click at [582, 273] on div "Interaction Guide Interaction History Interaction Guide arrow_drop_up Welcome t…" at bounding box center [436, 204] width 299 height 337
click at [579, 270] on div "Interaction Guide Interaction History Interaction Guide arrow_drop_up Welcome t…" at bounding box center [436, 204] width 299 height 337
click at [406, 296] on div "Clear pad Candidate/Account ID: Contact Notes:" at bounding box center [263, 250] width 331 height 95
click at [23, 138] on div "[PERSON_NAME] Edit Avatar Agent: [PERSON_NAME] Profile: OCX Training home Home …" at bounding box center [37, 149] width 74 height 298
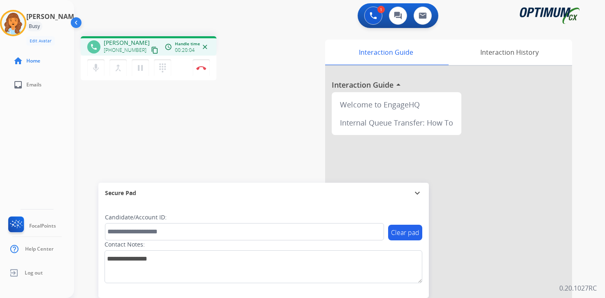
click at [600, 225] on div "1 Voice Interactions 0 Chat Interactions 0 Email Interactions phone [PERSON_NAM…" at bounding box center [339, 149] width 531 height 298
click at [595, 247] on div "1 Voice Interactions 0 Chat Interactions 0 Email Interactions phone [PERSON_NAM…" at bounding box center [339, 149] width 531 height 298
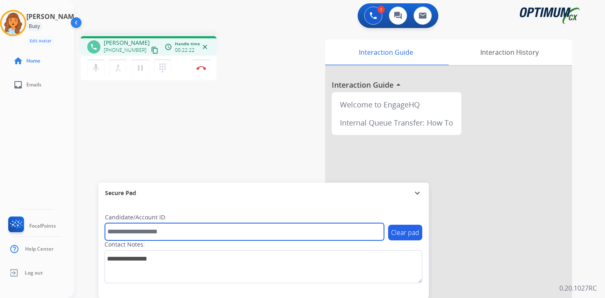
click at [233, 235] on input "text" at bounding box center [244, 231] width 279 height 17
type input "****"
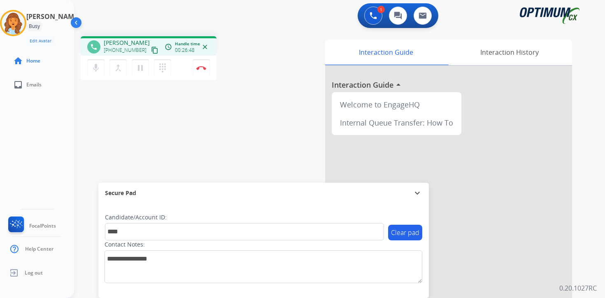
click at [297, 289] on div "Clear pad Candidate/Account ID: **** Contact Notes:" at bounding box center [263, 250] width 331 height 95
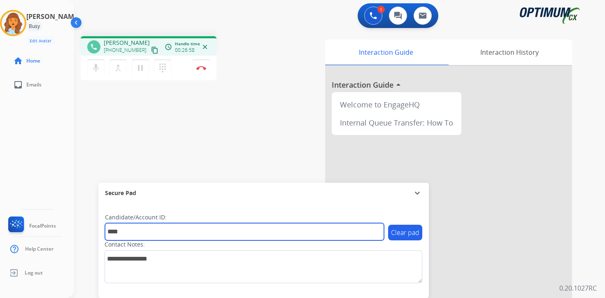
click at [143, 229] on input "****" at bounding box center [244, 231] width 279 height 17
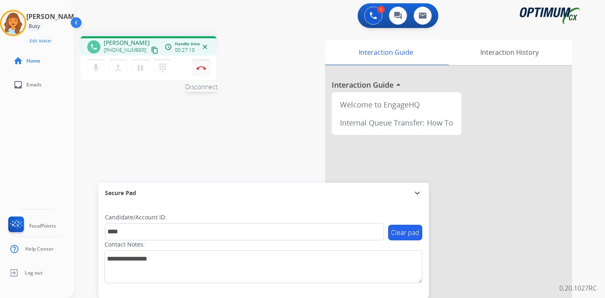
click at [203, 73] on button "Disconnect" at bounding box center [201, 67] width 17 height 17
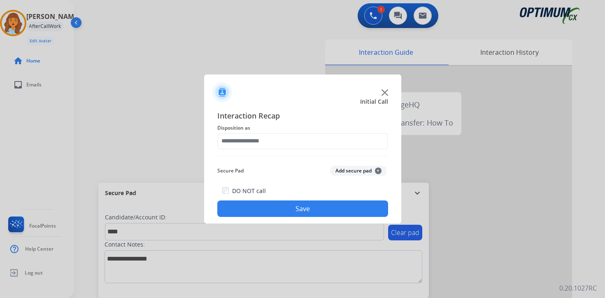
click at [379, 172] on span "+" at bounding box center [378, 171] width 7 height 7
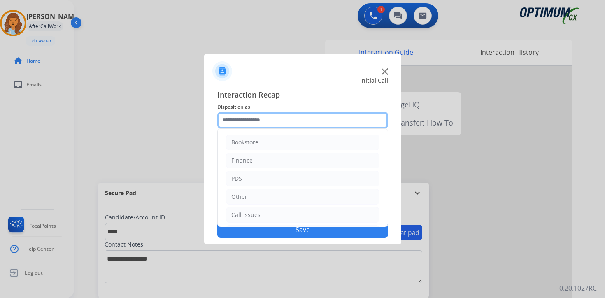
click at [236, 121] on input "text" at bounding box center [302, 120] width 171 height 16
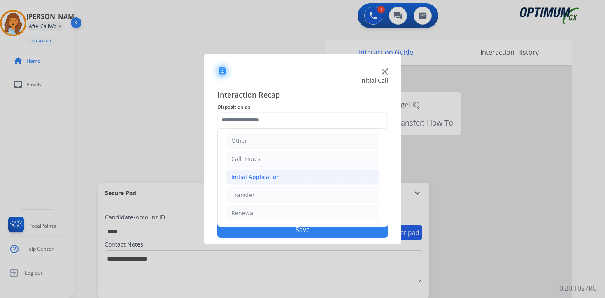
click at [242, 173] on div "Initial Application" at bounding box center [255, 177] width 49 height 8
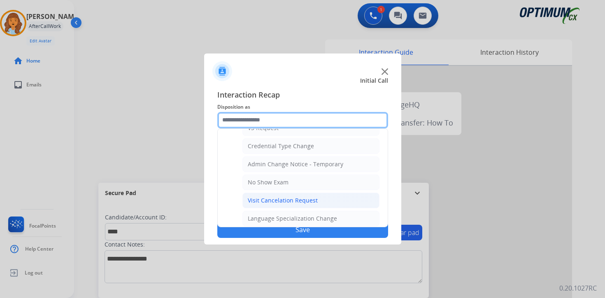
scroll to position [468, 0]
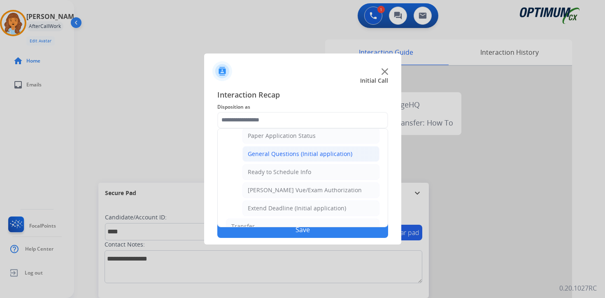
click at [274, 150] on div "General Questions (Initial application)" at bounding box center [300, 154] width 105 height 8
type input "**********"
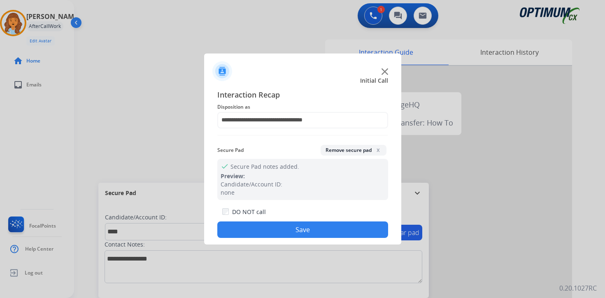
click at [307, 235] on button "Save" at bounding box center [302, 230] width 171 height 16
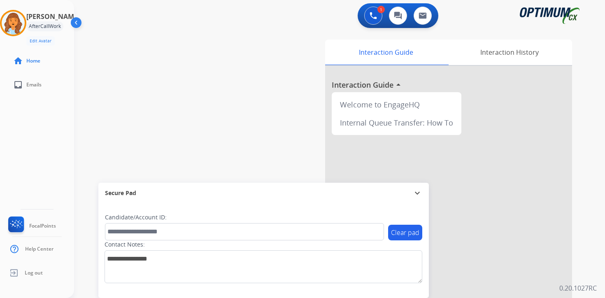
click at [589, 263] on div "1 Voice Interactions 0 Chat Interactions 0 Email Interactions swap_horiz Break …" at bounding box center [339, 149] width 531 height 298
click at [578, 235] on div "Interaction Guide Interaction History Interaction Guide arrow_drop_up Welcome t…" at bounding box center [436, 204] width 299 height 337
click at [369, 20] on button at bounding box center [373, 16] width 18 height 18
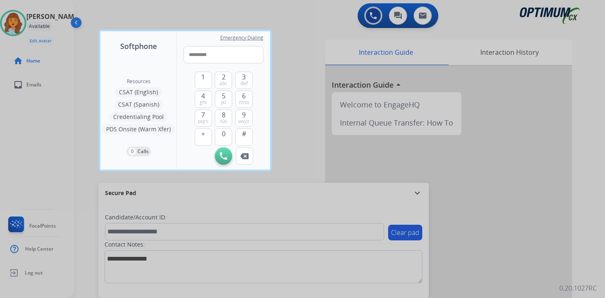
type input "**********"
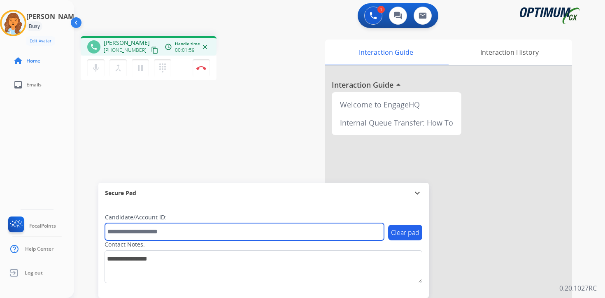
click at [249, 236] on input "text" at bounding box center [244, 231] width 279 height 17
type input "*******"
click at [166, 230] on input "*******" at bounding box center [244, 231] width 279 height 17
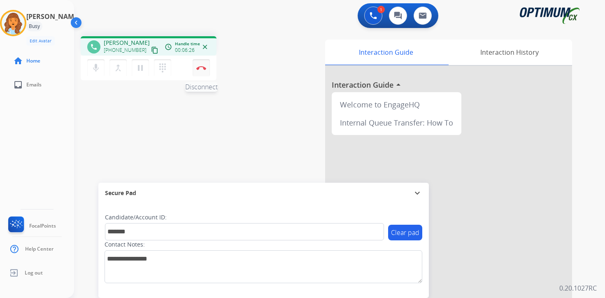
click at [206, 70] on button "Disconnect" at bounding box center [201, 67] width 17 height 17
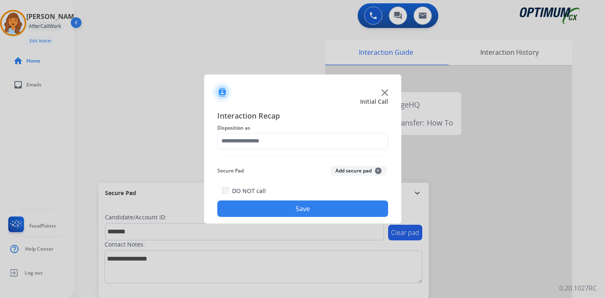
click at [377, 166] on div "Secure Pad Add secure pad +" at bounding box center [302, 171] width 171 height 16
click at [372, 161] on div "Interaction Recap Disposition as Secure Pad Add secure pad + DO NOT call Save" at bounding box center [302, 163] width 171 height 107
click at [374, 168] on button "Add secure pad +" at bounding box center [359, 171] width 56 height 10
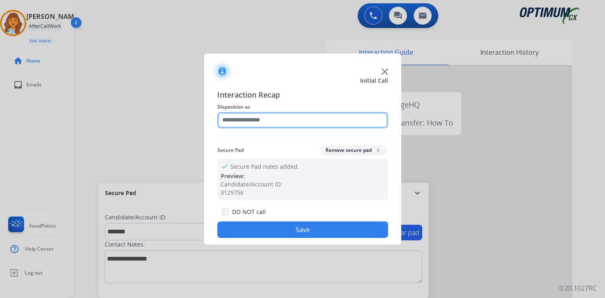
click at [261, 118] on input "text" at bounding box center [302, 120] width 171 height 16
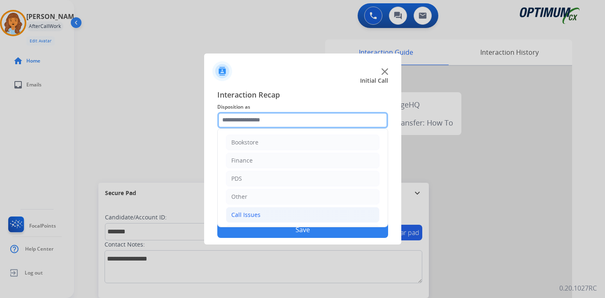
scroll to position [56, 0]
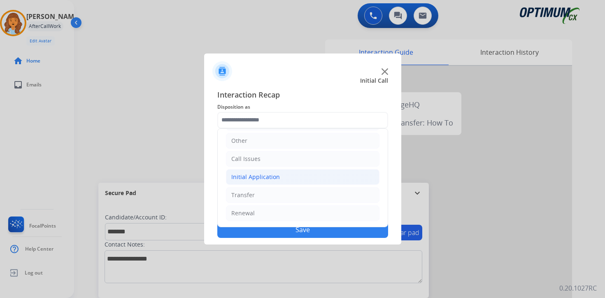
click at [257, 174] on div "Initial Application" at bounding box center [255, 177] width 49 height 8
click at [283, 198] on div "Credential Resend (Initial application)" at bounding box center [300, 195] width 104 height 8
type input "**********"
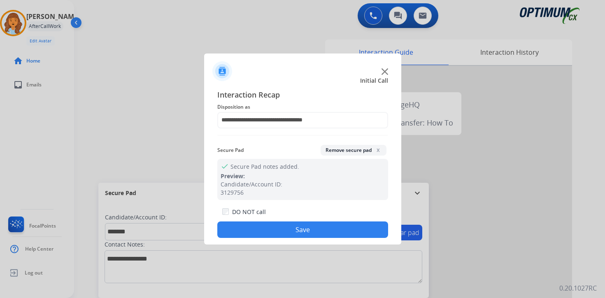
click at [290, 231] on button "Save" at bounding box center [302, 230] width 171 height 16
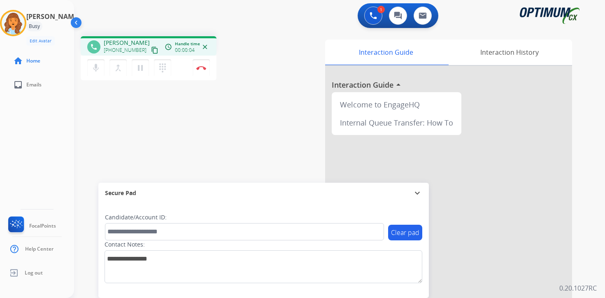
click at [151, 49] on mat-icon "content_copy" at bounding box center [154, 50] width 7 height 7
click at [204, 70] on button "Disconnect" at bounding box center [201, 67] width 17 height 17
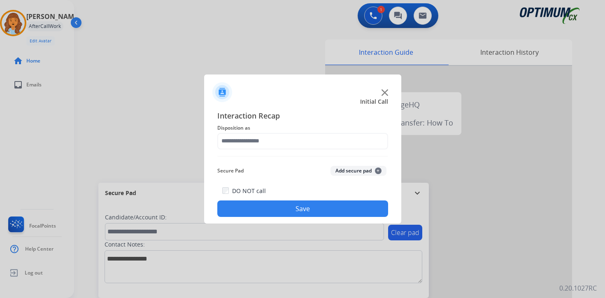
click at [379, 173] on span "+" at bounding box center [378, 171] width 7 height 7
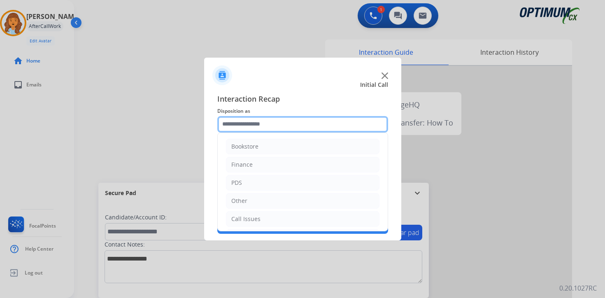
click at [263, 126] on input "text" at bounding box center [302, 124] width 171 height 16
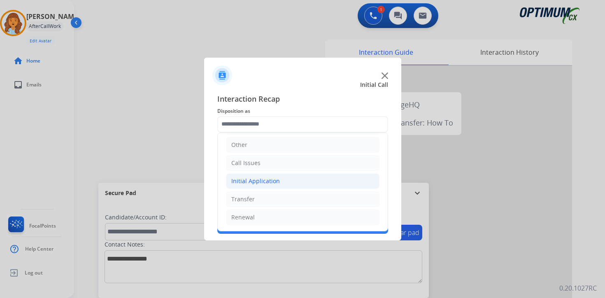
click at [257, 179] on div "Initial Application" at bounding box center [255, 181] width 49 height 8
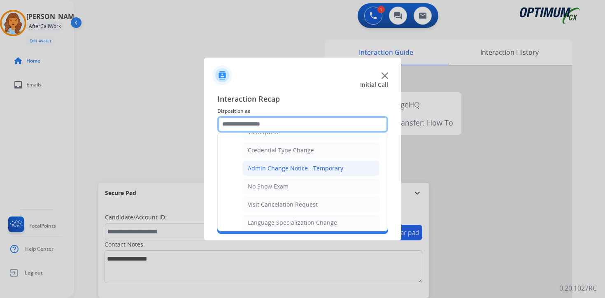
scroll to position [468, 0]
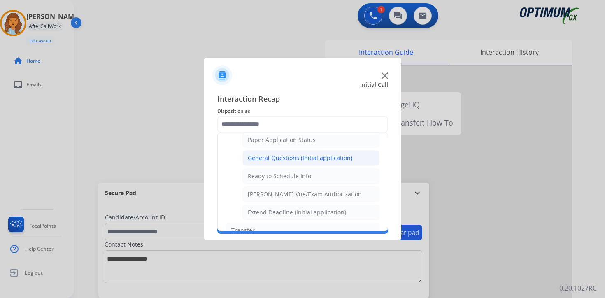
click at [271, 161] on div "General Questions (Initial application)" at bounding box center [300, 158] width 105 height 8
type input "**********"
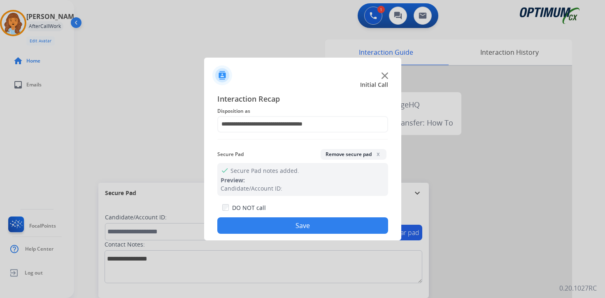
click at [302, 223] on button "Save" at bounding box center [302, 225] width 171 height 16
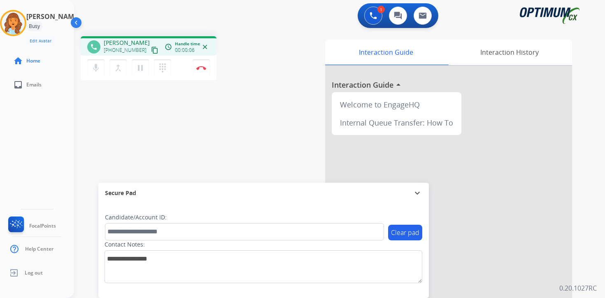
click at [151, 53] on mat-icon "content_copy" at bounding box center [154, 50] width 7 height 7
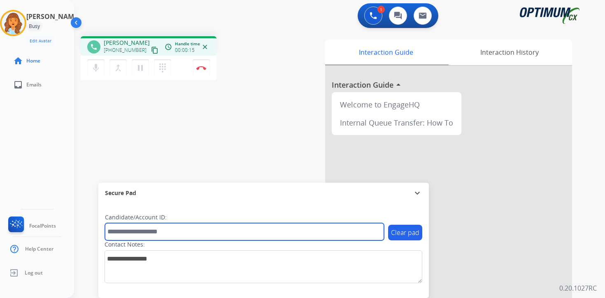
click at [189, 228] on input "text" at bounding box center [244, 231] width 279 height 17
type input "*******"
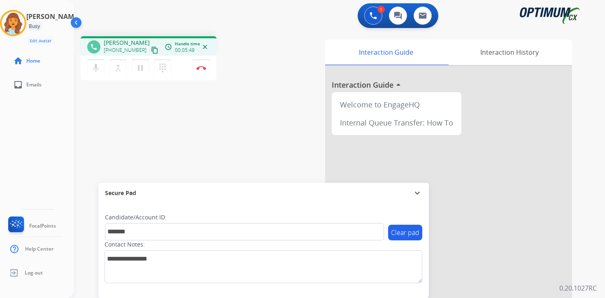
click at [241, 296] on div "Clear pad Candidate/Account ID: ******* Contact Notes:" at bounding box center [263, 250] width 331 height 95
click at [205, 66] on img at bounding box center [201, 68] width 10 height 4
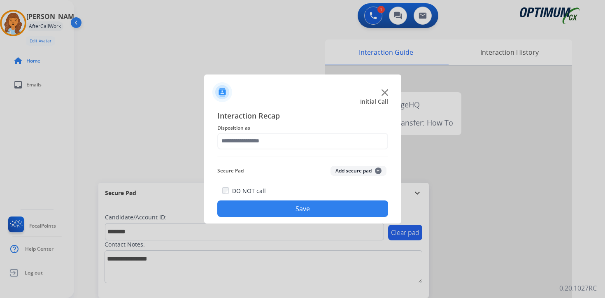
click at [377, 168] on span "+" at bounding box center [378, 171] width 7 height 7
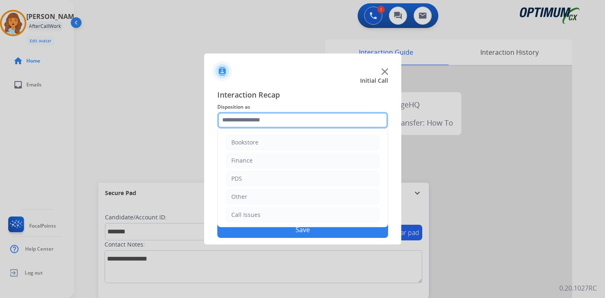
click at [231, 118] on input "text" at bounding box center [302, 120] width 171 height 16
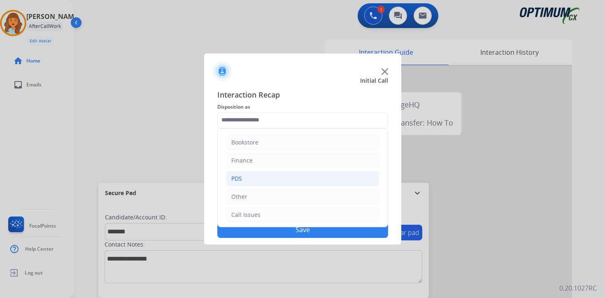
click at [243, 178] on li "PDS" at bounding box center [303, 179] width 154 height 16
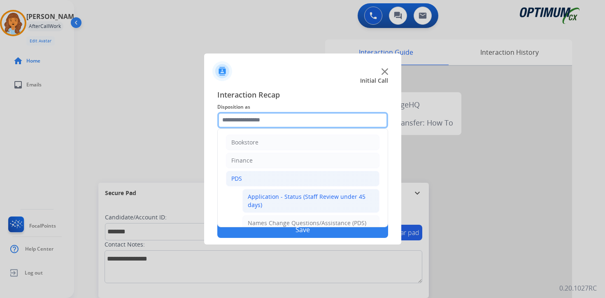
scroll to position [137, 0]
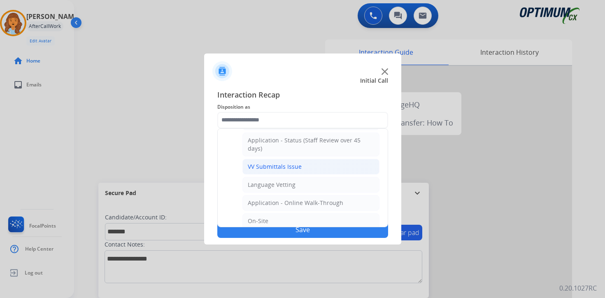
click at [272, 168] on div "VV Submittals Issue" at bounding box center [275, 167] width 54 height 8
type input "**********"
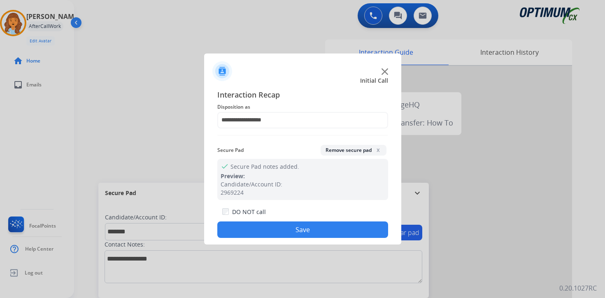
click at [283, 234] on button "Save" at bounding box center [302, 230] width 171 height 16
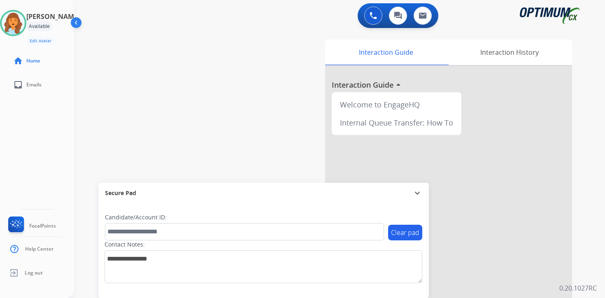
click at [368, 291] on div "Clear pad Candidate/Account ID: Contact Notes:" at bounding box center [263, 250] width 331 height 95
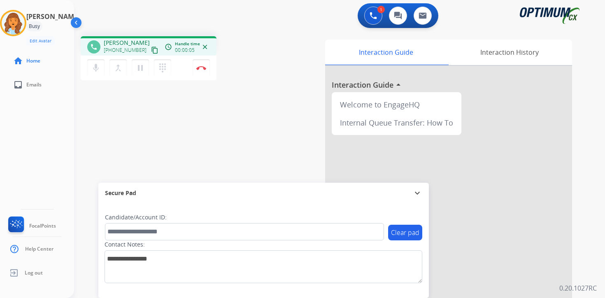
click at [151, 50] on mat-icon "content_copy" at bounding box center [154, 50] width 7 height 7
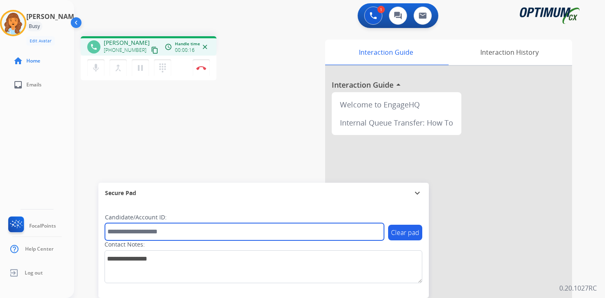
click at [161, 226] on input "text" at bounding box center [244, 231] width 279 height 17
type input "*******"
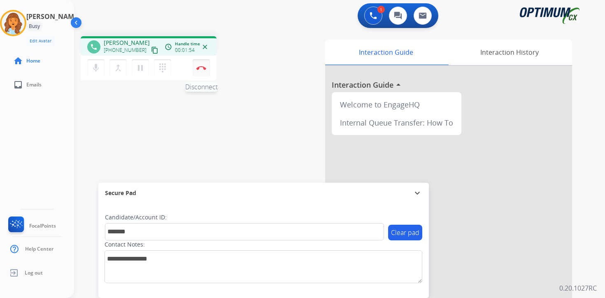
click at [205, 76] on button "Disconnect" at bounding box center [201, 67] width 17 height 17
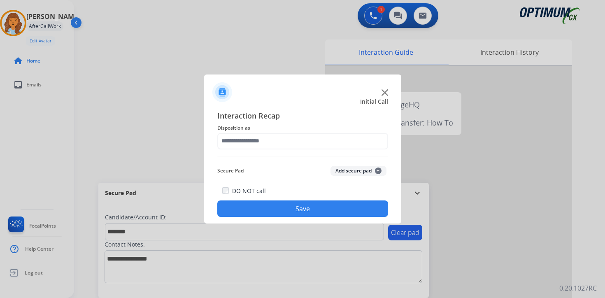
click at [383, 173] on button "Add secure pad +" at bounding box center [359, 171] width 56 height 10
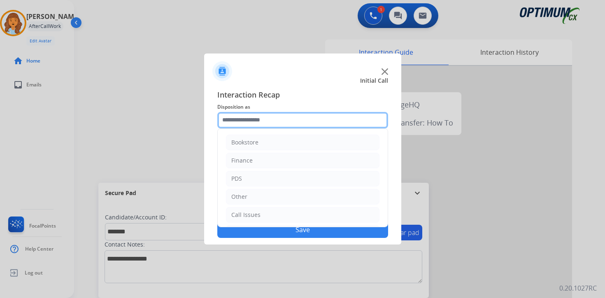
click at [252, 122] on input "text" at bounding box center [302, 120] width 171 height 16
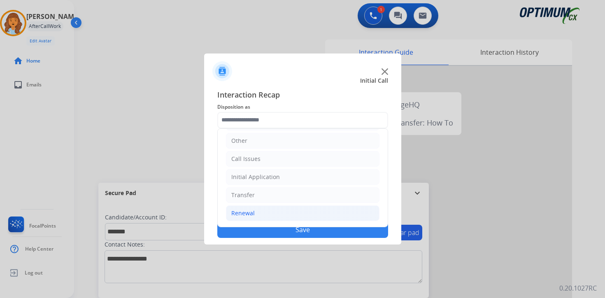
click at [258, 205] on li "Renewal" at bounding box center [303, 213] width 154 height 16
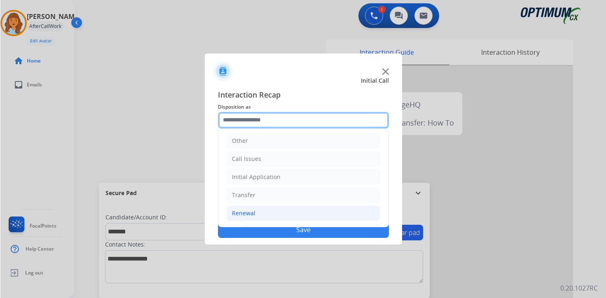
scroll to position [193, 0]
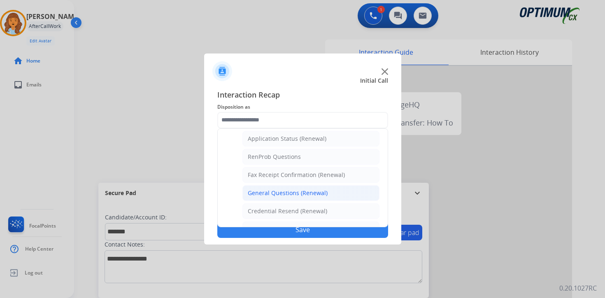
click at [264, 189] on div "General Questions (Renewal)" at bounding box center [288, 193] width 80 height 8
type input "**********"
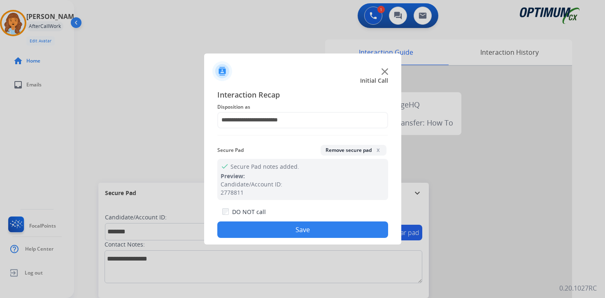
click at [268, 227] on button "Save" at bounding box center [302, 230] width 171 height 16
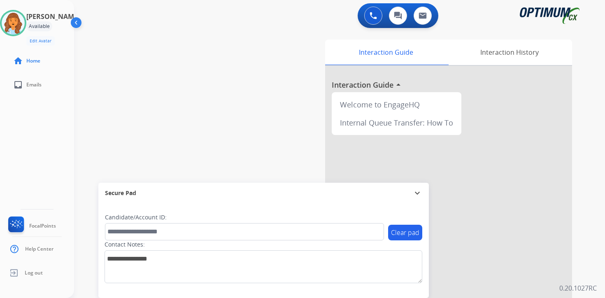
click at [320, 294] on div "Clear pad Candidate/Account ID: Contact Notes:" at bounding box center [263, 250] width 331 height 95
click at [595, 254] on div "0 Voice Interactions 0 Chat Interactions 0 Email Interactions swap_horiz Break …" at bounding box center [339, 149] width 531 height 298
click at [594, 259] on div "0 Voice Interactions 0 Chat Interactions 0 Email Interactions swap_horiz Break …" at bounding box center [339, 149] width 531 height 298
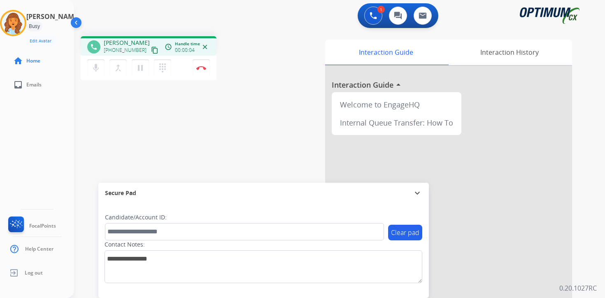
click at [151, 53] on mat-icon "content_copy" at bounding box center [154, 50] width 7 height 7
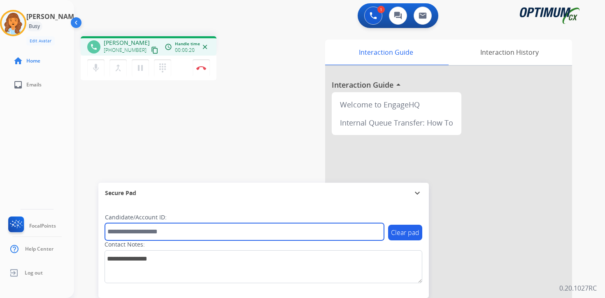
click at [204, 238] on input "text" at bounding box center [244, 231] width 279 height 17
click at [151, 232] on input "text" at bounding box center [244, 231] width 279 height 17
click at [173, 227] on input "text" at bounding box center [244, 231] width 279 height 17
type input "*******"
click at [160, 233] on input "*******" at bounding box center [244, 231] width 279 height 17
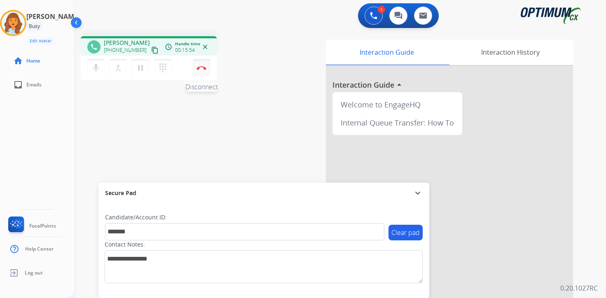
click at [204, 69] on img at bounding box center [201, 68] width 10 height 4
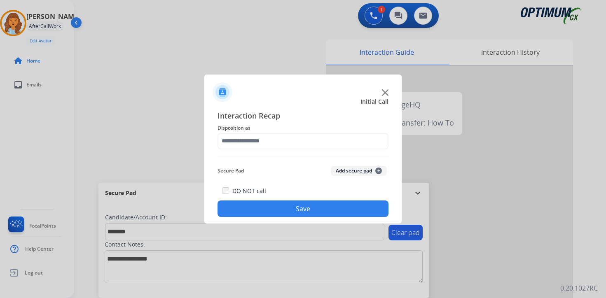
click at [378, 171] on span "+" at bounding box center [378, 171] width 7 height 7
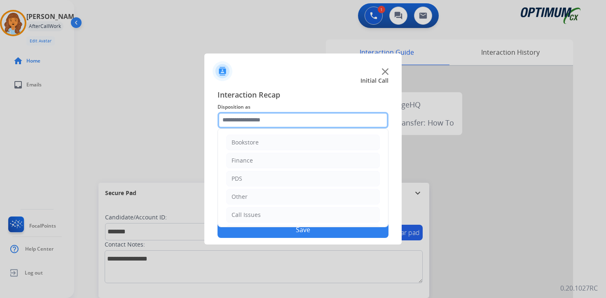
click at [231, 124] on input "text" at bounding box center [302, 120] width 171 height 16
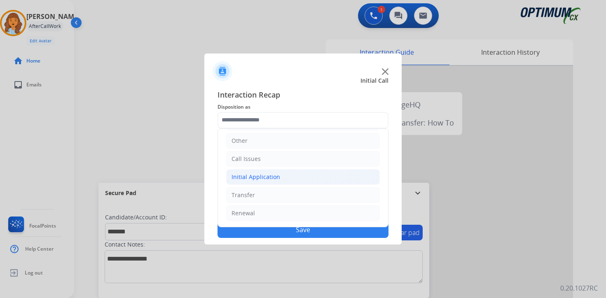
click at [248, 177] on div "Initial Application" at bounding box center [255, 177] width 49 height 8
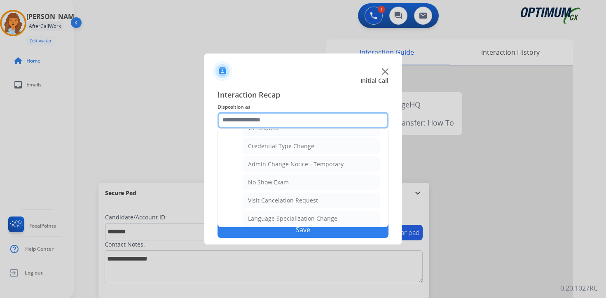
scroll to position [468, 0]
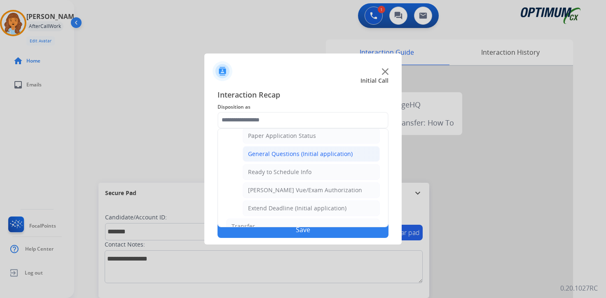
click at [259, 158] on li "General Questions (Initial application)" at bounding box center [311, 154] width 137 height 16
type input "**********"
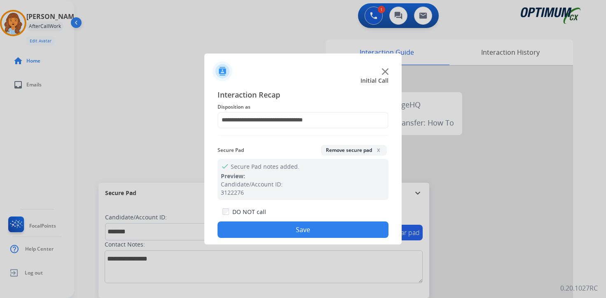
click at [264, 222] on button "Save" at bounding box center [302, 230] width 171 height 16
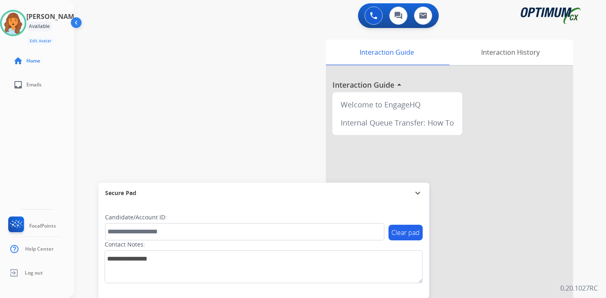
click at [593, 285] on p "0.20.1027RC" at bounding box center [578, 288] width 37 height 10
click at [591, 259] on div "0 Voice Interactions 0 Chat Interactions 0 Email Interactions swap_horiz Break …" at bounding box center [340, 149] width 532 height 298
click at [18, 21] on img at bounding box center [13, 23] width 23 height 23
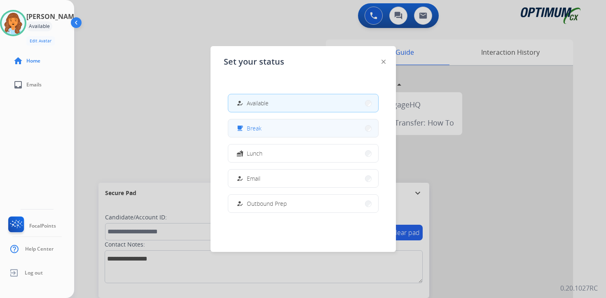
click at [257, 130] on span "Break" at bounding box center [254, 128] width 15 height 9
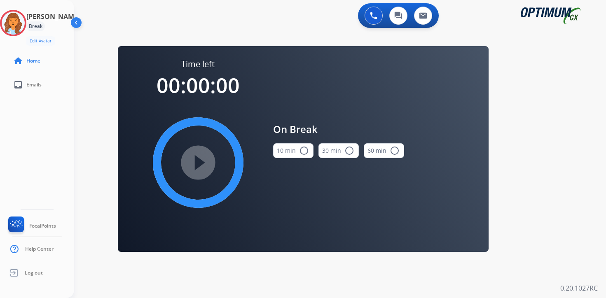
click at [560, 223] on div "0 Voice Interactions 0 Chat Interactions 0 Email Interactions swap_horiz Break …" at bounding box center [340, 149] width 532 height 298
click at [16, 24] on img at bounding box center [13, 23] width 23 height 23
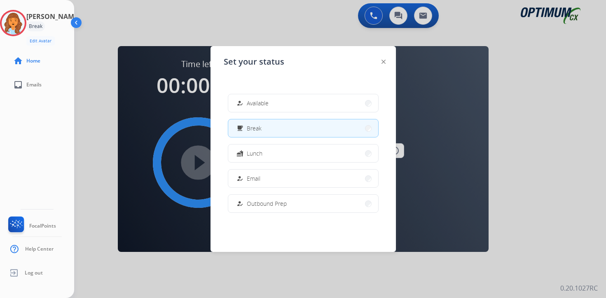
scroll to position [137, 0]
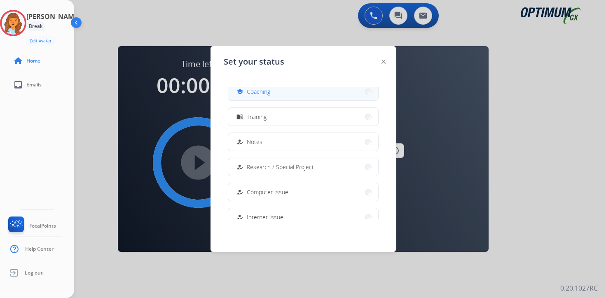
click at [255, 94] on span "Coaching" at bounding box center [258, 91] width 23 height 9
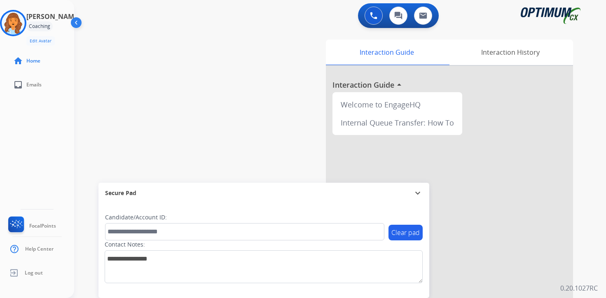
click at [579, 249] on div "Interaction Guide Interaction History Interaction Guide arrow_drop_up Welcome t…" at bounding box center [436, 204] width 299 height 337
click at [23, 23] on img at bounding box center [13, 23] width 23 height 23
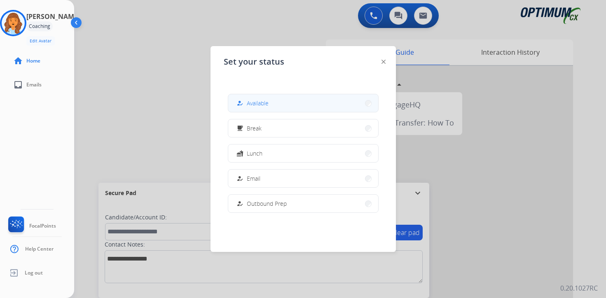
click at [248, 105] on div "how_to_reg Available" at bounding box center [252, 103] width 34 height 10
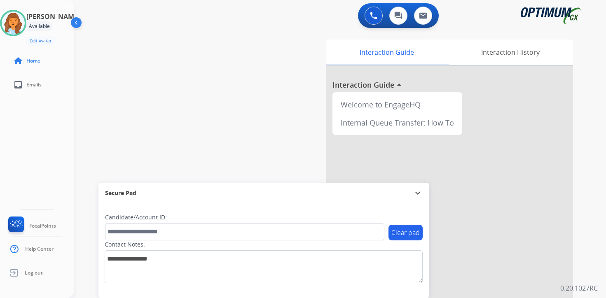
click at [581, 241] on div "Interaction Guide Interaction History Interaction Guide arrow_drop_up Welcome t…" at bounding box center [436, 204] width 299 height 337
click at [588, 185] on div "0 Voice Interactions 0 Chat Interactions 0 Email Interactions swap_horiz Break …" at bounding box center [340, 149] width 532 height 298
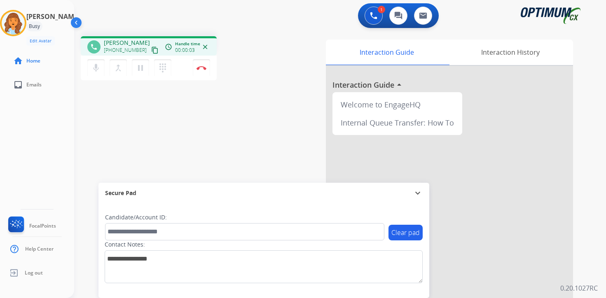
click at [151, 51] on mat-icon "content_copy" at bounding box center [154, 50] width 7 height 7
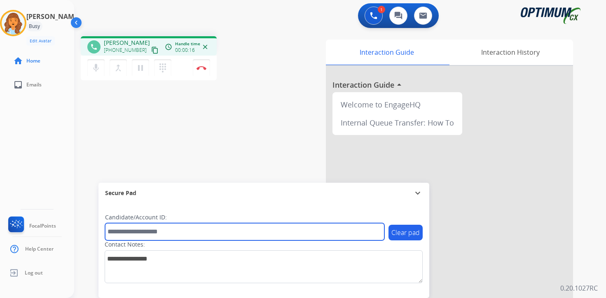
click at [173, 233] on input "text" at bounding box center [244, 231] width 279 height 17
type input "*******"
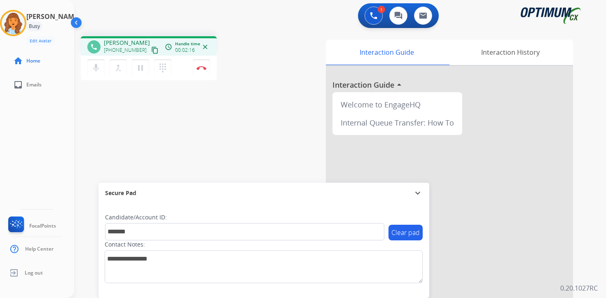
click at [298, 290] on div "Clear pad Candidate/Account ID: ******* Contact Notes:" at bounding box center [263, 250] width 331 height 95
click at [201, 71] on button "Disconnect" at bounding box center [201, 67] width 17 height 17
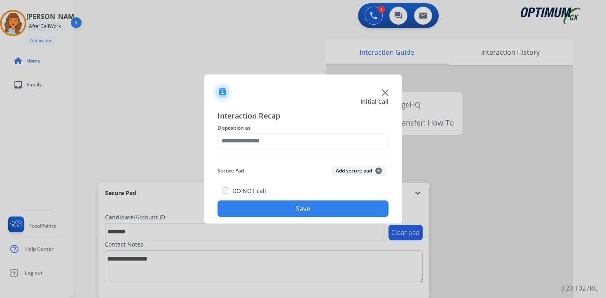
click at [382, 168] on button "Add secure pad +" at bounding box center [359, 171] width 56 height 10
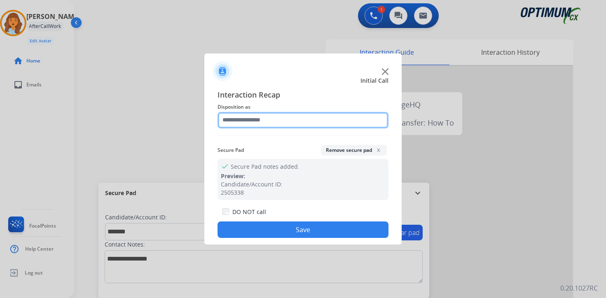
click at [273, 114] on input "text" at bounding box center [302, 120] width 171 height 16
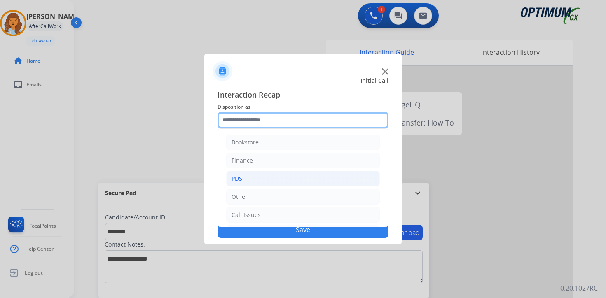
scroll to position [56, 0]
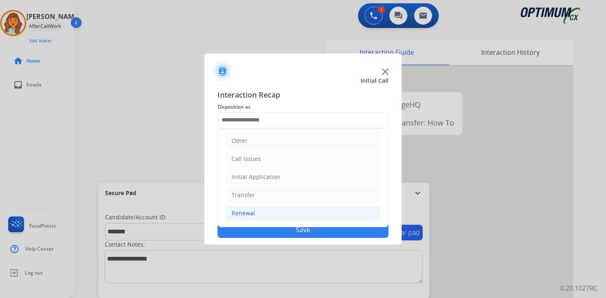
click at [266, 210] on li "Renewal" at bounding box center [303, 213] width 154 height 16
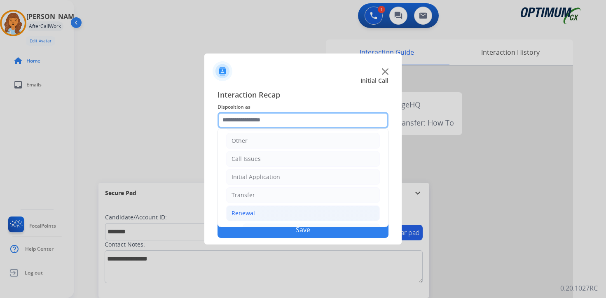
scroll to position [193, 0]
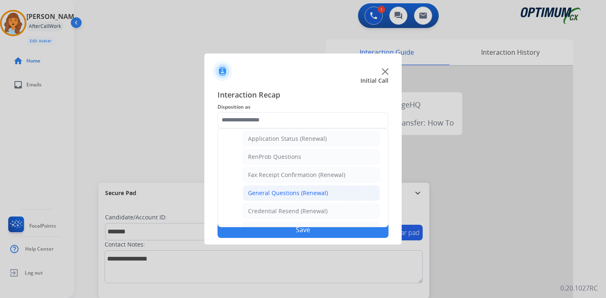
click at [278, 198] on li "General Questions (Renewal)" at bounding box center [311, 193] width 137 height 16
type input "**********"
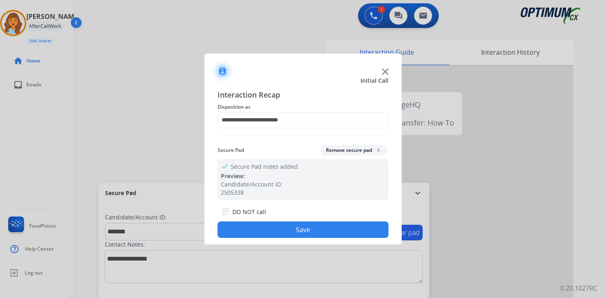
click at [273, 238] on div "**********" at bounding box center [302, 163] width 197 height 163
click at [268, 230] on button "Save" at bounding box center [302, 230] width 171 height 16
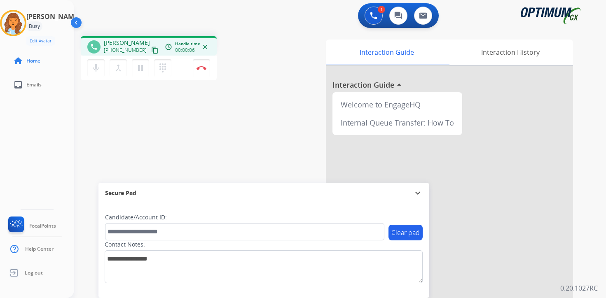
click at [151, 48] on mat-icon "content_copy" at bounding box center [154, 50] width 7 height 7
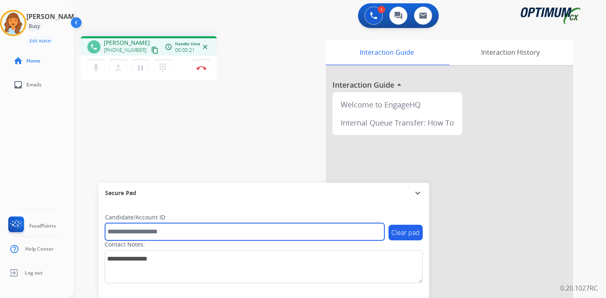
click at [168, 234] on input "text" at bounding box center [244, 231] width 279 height 17
type input "*******"
click at [153, 233] on input "*******" at bounding box center [244, 231] width 279 height 17
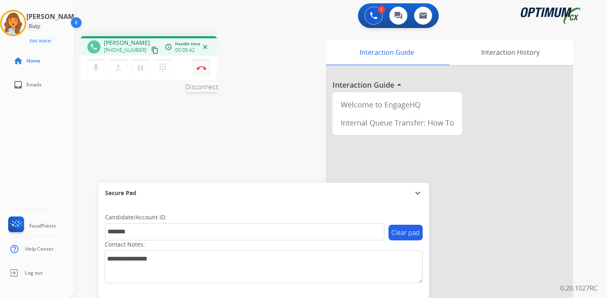
click at [204, 73] on button "Disconnect" at bounding box center [201, 67] width 17 height 17
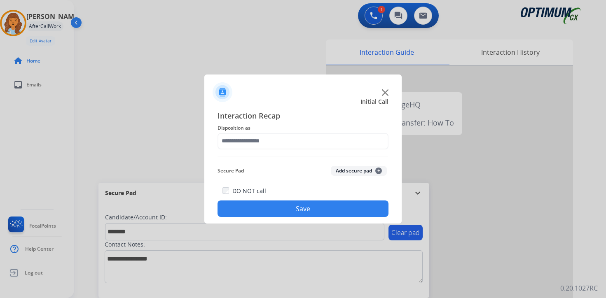
click at [374, 171] on button "Add secure pad +" at bounding box center [359, 171] width 56 height 10
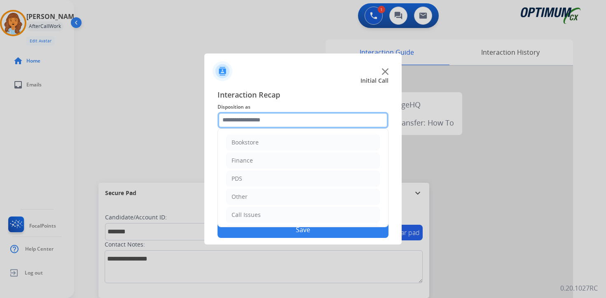
click at [269, 121] on input "text" at bounding box center [302, 120] width 171 height 16
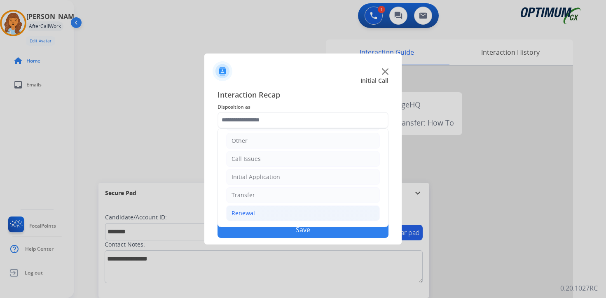
click at [267, 212] on li "Renewal" at bounding box center [303, 213] width 154 height 16
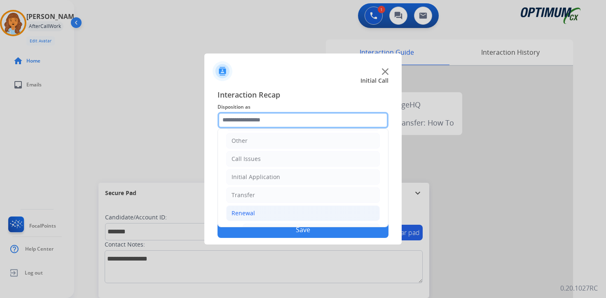
scroll to position [193, 0]
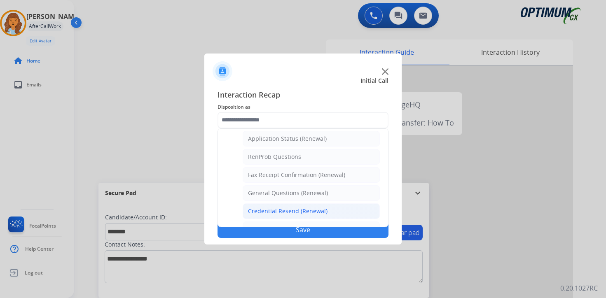
click at [272, 211] on div "Credential Resend (Renewal)" at bounding box center [287, 211] width 79 height 8
type input "**********"
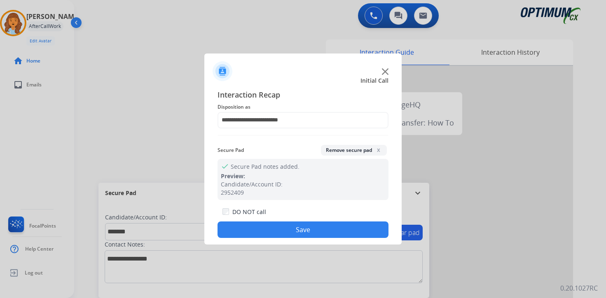
click at [285, 229] on button "Save" at bounding box center [302, 230] width 171 height 16
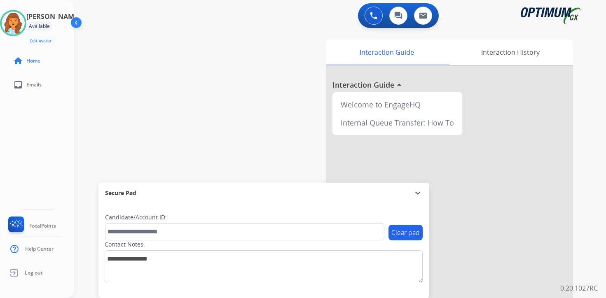
click at [583, 250] on div "Interaction Guide Interaction History Interaction Guide arrow_drop_up Welcome t…" at bounding box center [436, 204] width 299 height 337
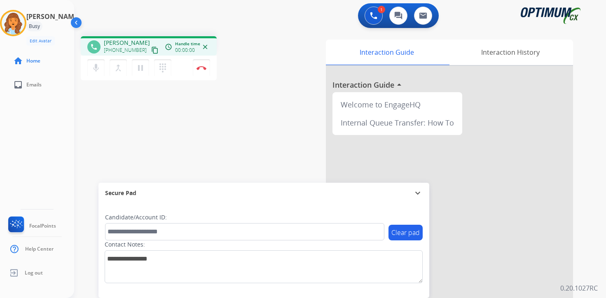
click at [151, 51] on mat-icon "content_copy" at bounding box center [154, 50] width 7 height 7
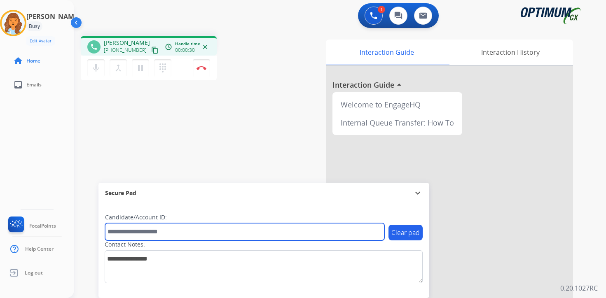
click at [191, 231] on input "text" at bounding box center [244, 231] width 279 height 17
type input "*******"
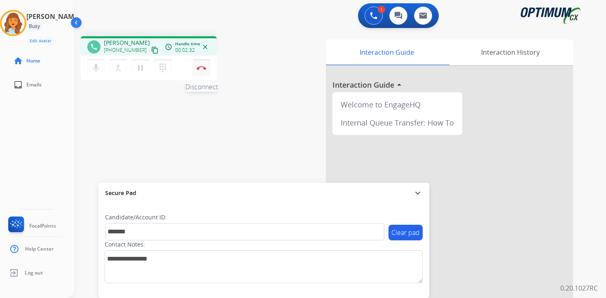
click at [207, 69] on button "Disconnect" at bounding box center [201, 67] width 17 height 17
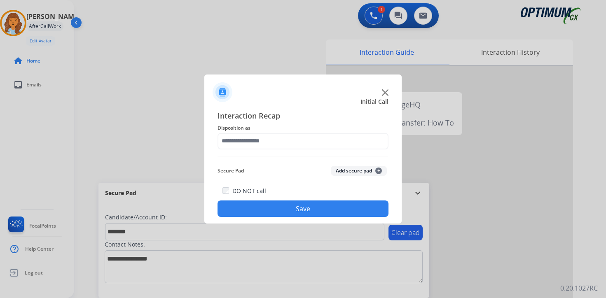
click at [378, 173] on span "+" at bounding box center [378, 171] width 7 height 7
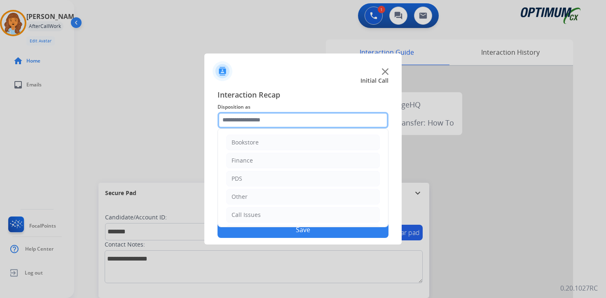
click at [244, 119] on input "text" at bounding box center [302, 120] width 171 height 16
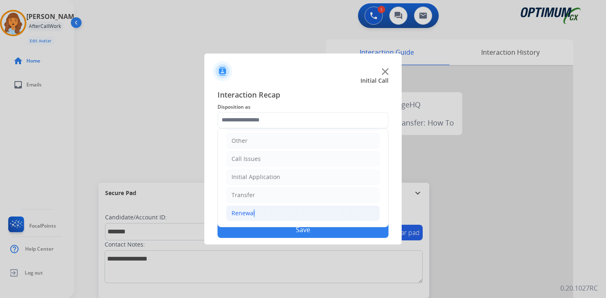
click at [250, 216] on li "Renewal" at bounding box center [303, 213] width 154 height 16
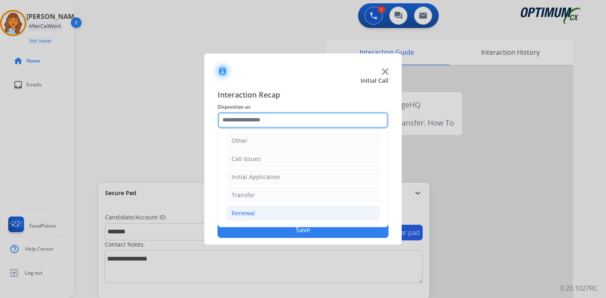
scroll to position [193, 0]
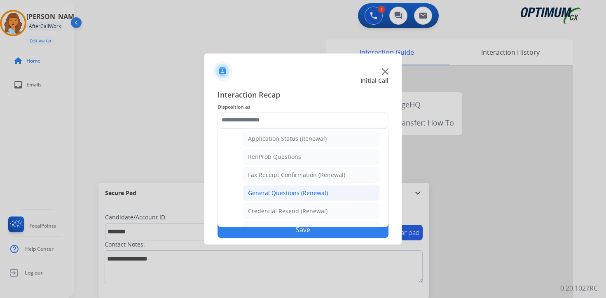
click at [261, 188] on li "General Questions (Renewal)" at bounding box center [311, 193] width 137 height 16
type input "**********"
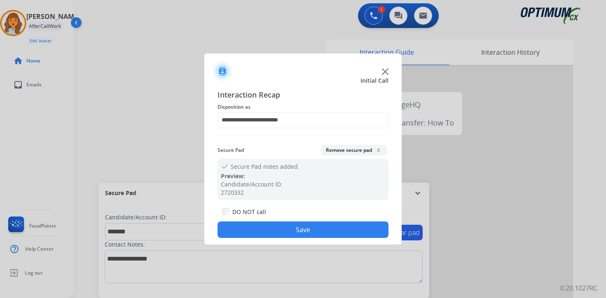
click at [258, 226] on button "Save" at bounding box center [302, 230] width 171 height 16
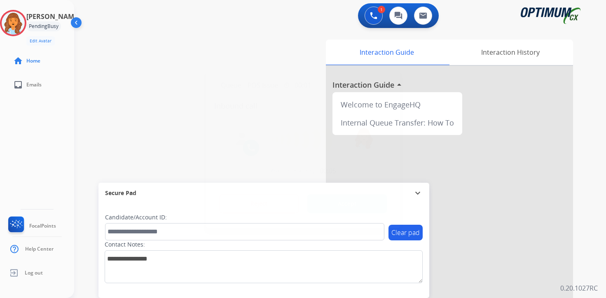
click at [333, 297] on div at bounding box center [303, 149] width 606 height 298
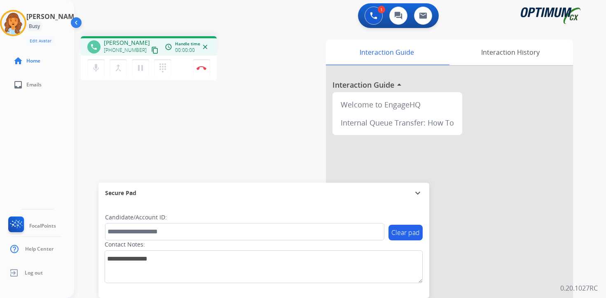
click at [151, 51] on mat-icon "content_copy" at bounding box center [154, 50] width 7 height 7
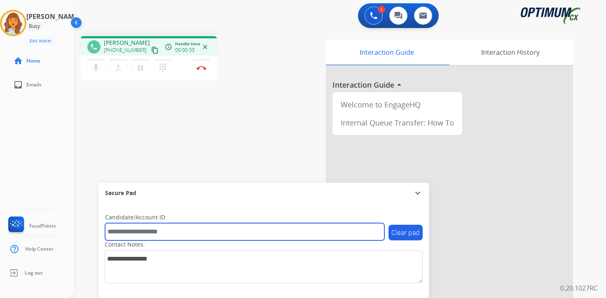
click at [165, 234] on input "text" at bounding box center [244, 231] width 279 height 17
type input "*******"
click at [148, 236] on input "*******" at bounding box center [244, 231] width 279 height 17
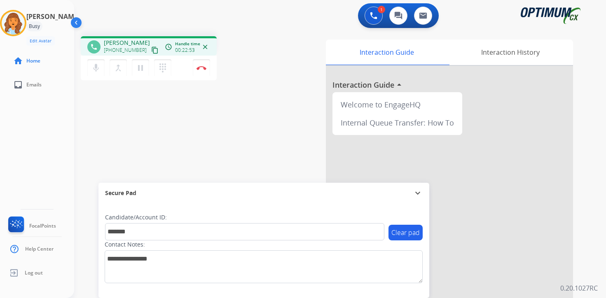
click at [231, 297] on div "Clear pad Candidate/Account ID: ******* Contact Notes:" at bounding box center [263, 250] width 331 height 95
click at [584, 256] on div "Interaction Guide Interaction History Interaction Guide arrow_drop_up Welcome t…" at bounding box center [436, 204] width 299 height 337
click at [583, 255] on div "Interaction Guide Interaction History Interaction Guide arrow_drop_up Welcome t…" at bounding box center [436, 204] width 299 height 337
click at [203, 68] on img at bounding box center [201, 68] width 10 height 4
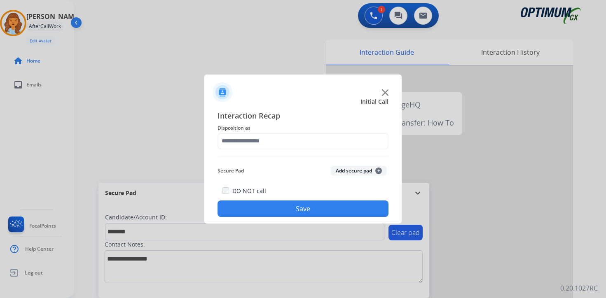
click at [375, 168] on button "Add secure pad +" at bounding box center [359, 171] width 56 height 10
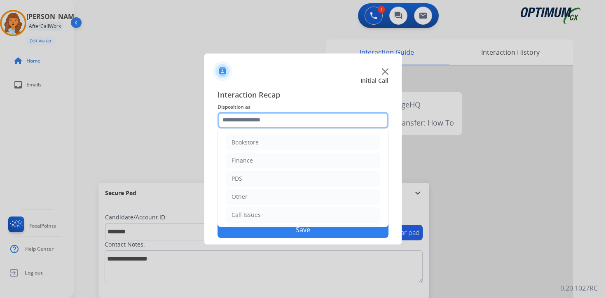
click at [267, 124] on input "text" at bounding box center [302, 120] width 171 height 16
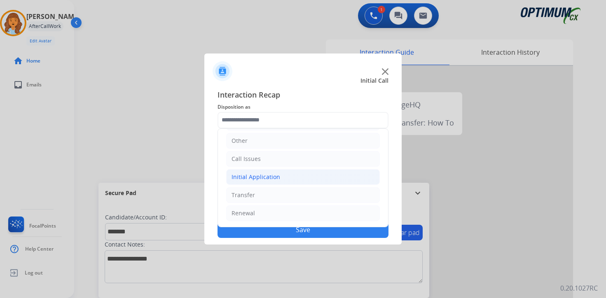
click at [255, 184] on li "Initial Application" at bounding box center [303, 177] width 154 height 16
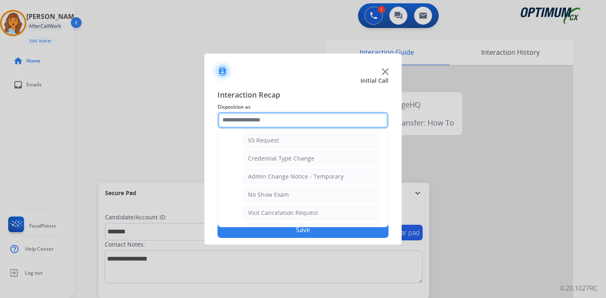
scroll to position [324, 0]
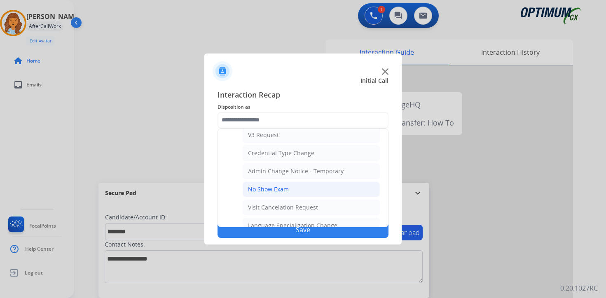
click at [314, 191] on li "No Show Exam" at bounding box center [311, 190] width 137 height 16
type input "**********"
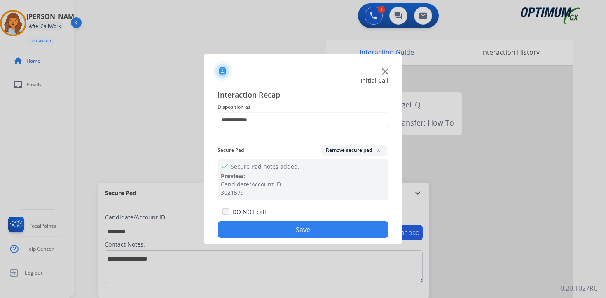
click at [294, 234] on button "Save" at bounding box center [302, 230] width 171 height 16
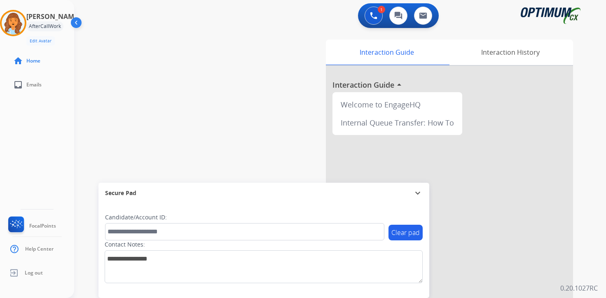
click at [261, 105] on div "swap_horiz Break voice bridge close_fullscreen Connect 3-Way Call merge_type Se…" at bounding box center [330, 201] width 512 height 343
click at [24, 23] on img at bounding box center [13, 23] width 23 height 23
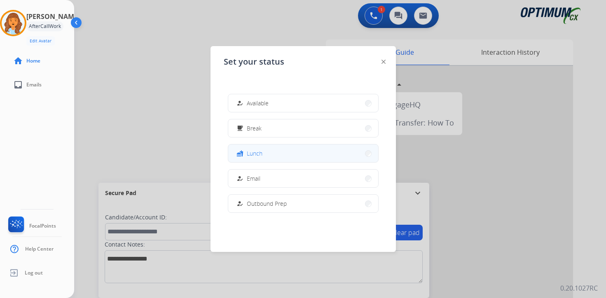
scroll to position [205, 0]
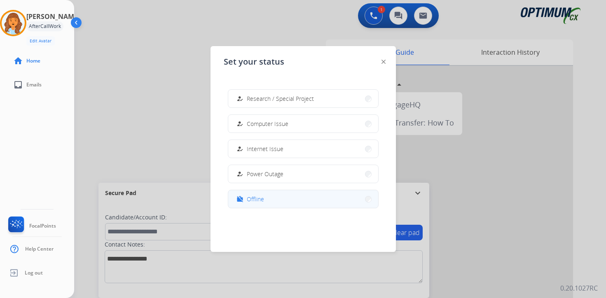
click at [252, 195] on span "Offline" at bounding box center [255, 199] width 17 height 9
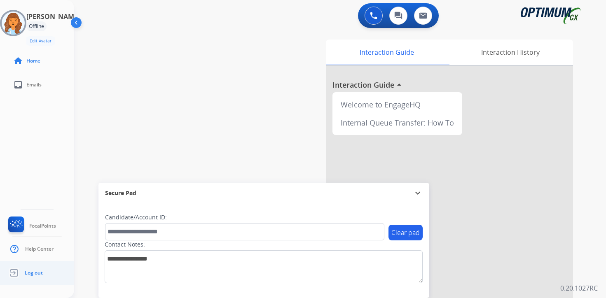
click at [39, 271] on span "Log out" at bounding box center [34, 273] width 18 height 7
